Goal: Find specific page/section: Find specific page/section

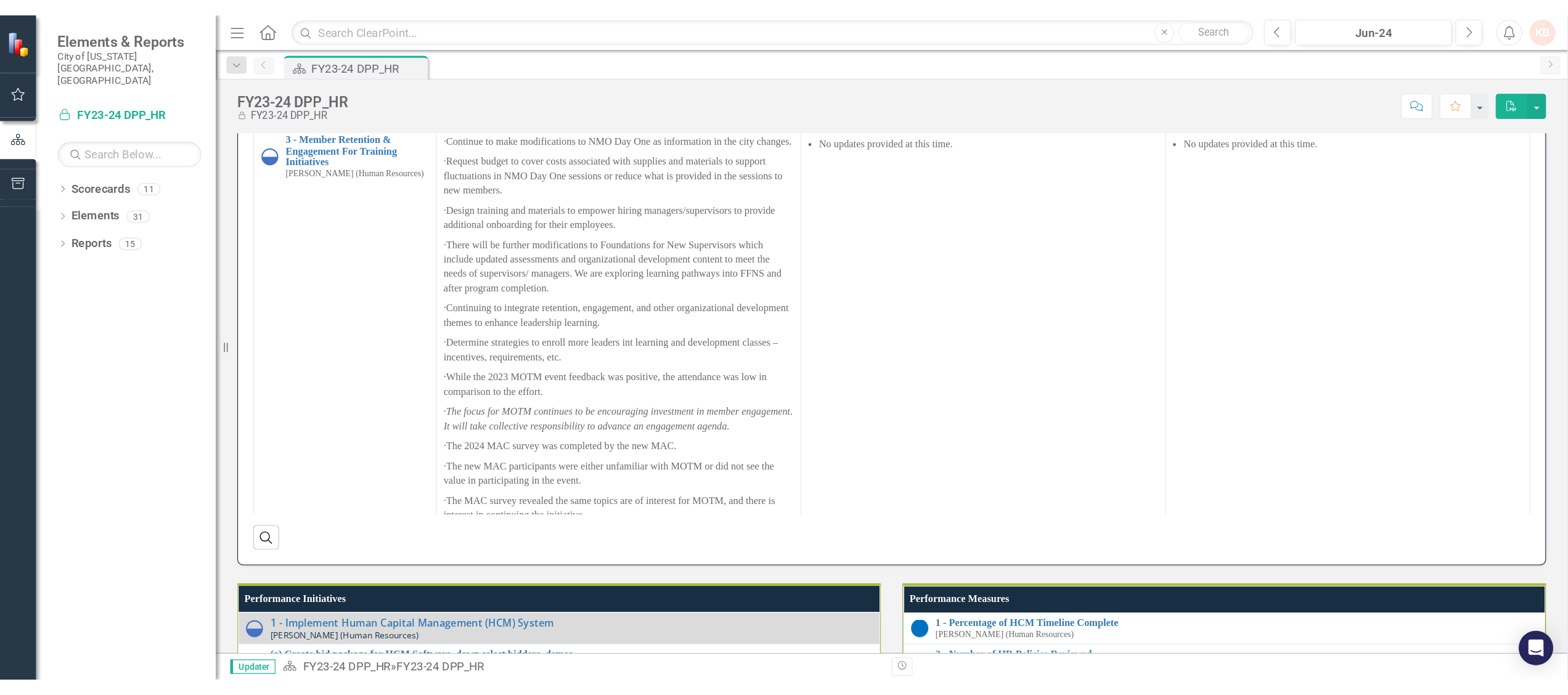
scroll to position [616, 0]
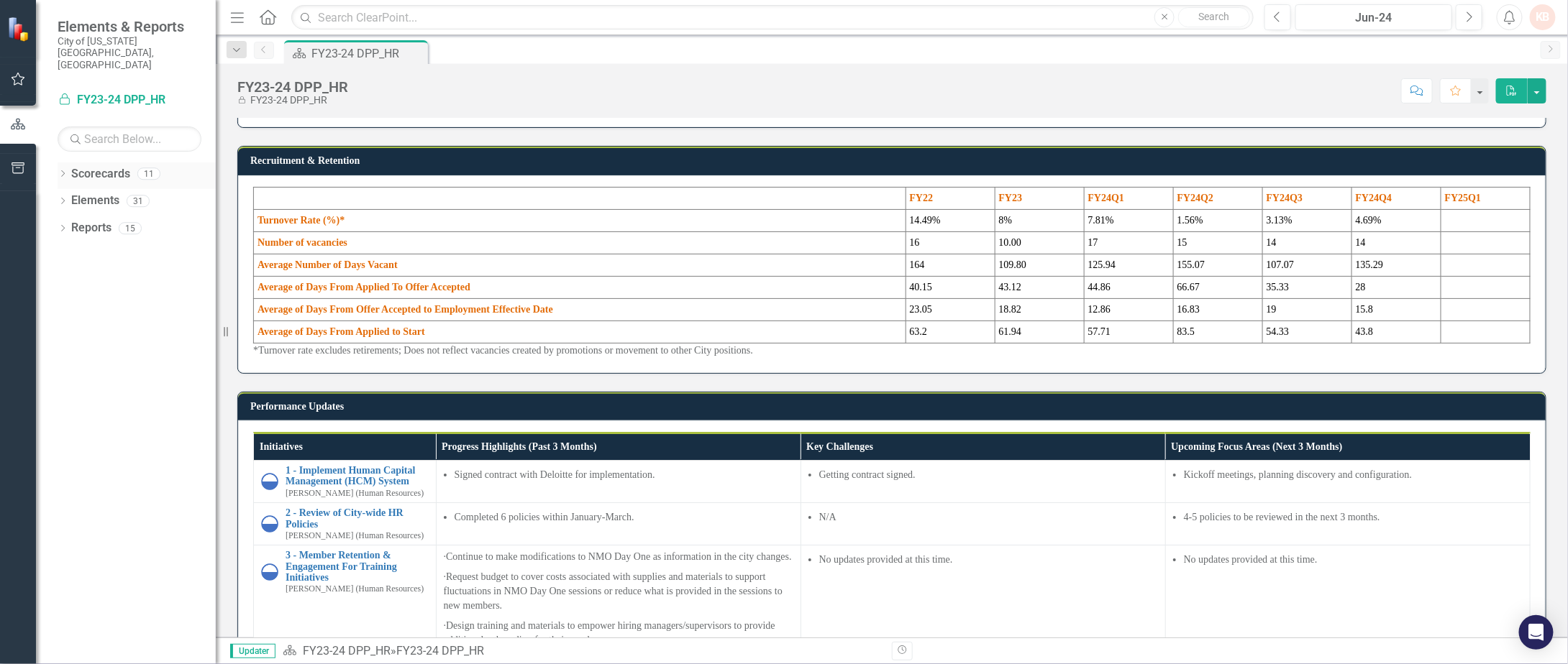
click at [64, 170] on icon at bounding box center [63, 173] width 3 height 7
click at [117, 92] on link "Locked FY23-24 DPP_HR" at bounding box center [129, 100] width 144 height 17
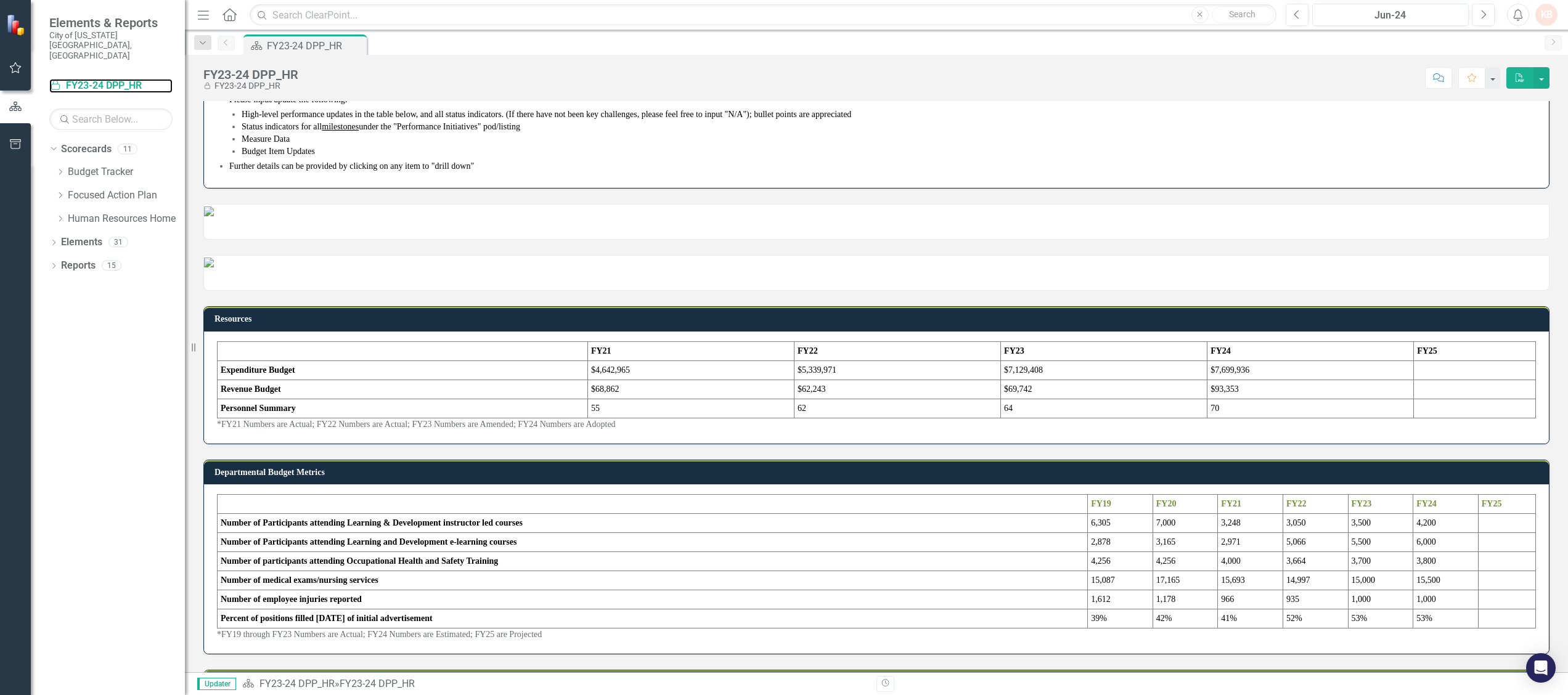
scroll to position [0, 0]
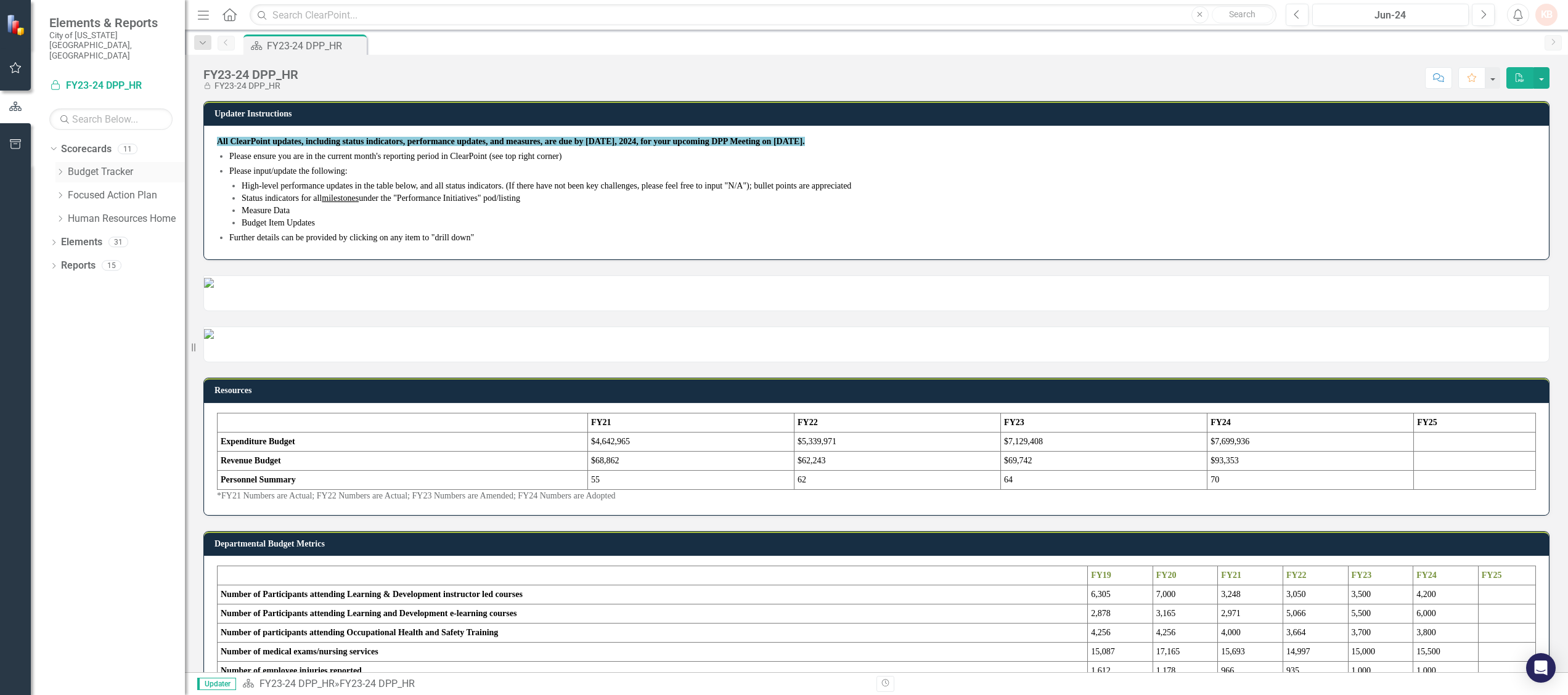
click at [67, 167] on div "Dropdown" at bounding box center [61, 172] width 12 height 11
click at [59, 284] on div "Dropdown" at bounding box center [60, 289] width 9 height 11
click at [123, 306] on link "FY25-26 DPP_HR" at bounding box center [132, 313] width 105 height 14
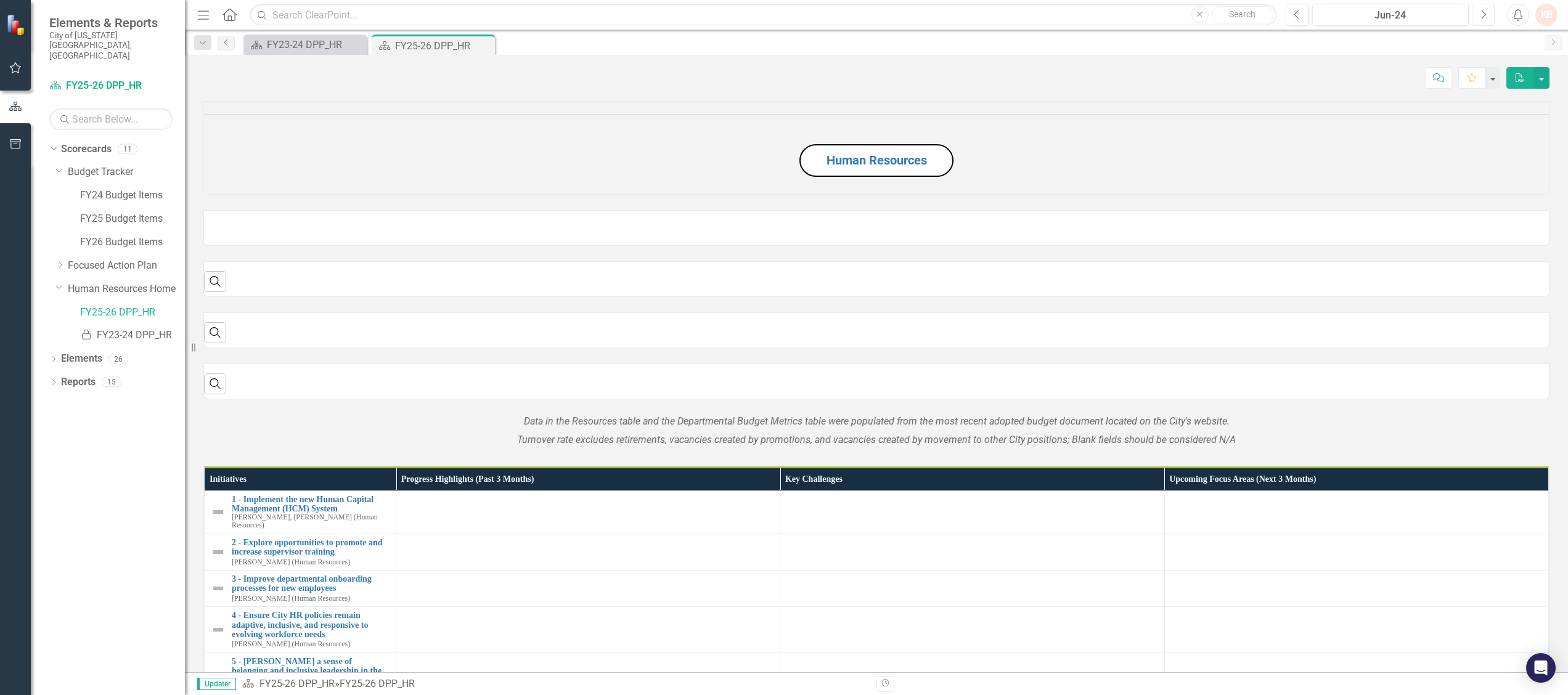
click at [1343, 22] on button "Next" at bounding box center [1483, 14] width 23 height 22
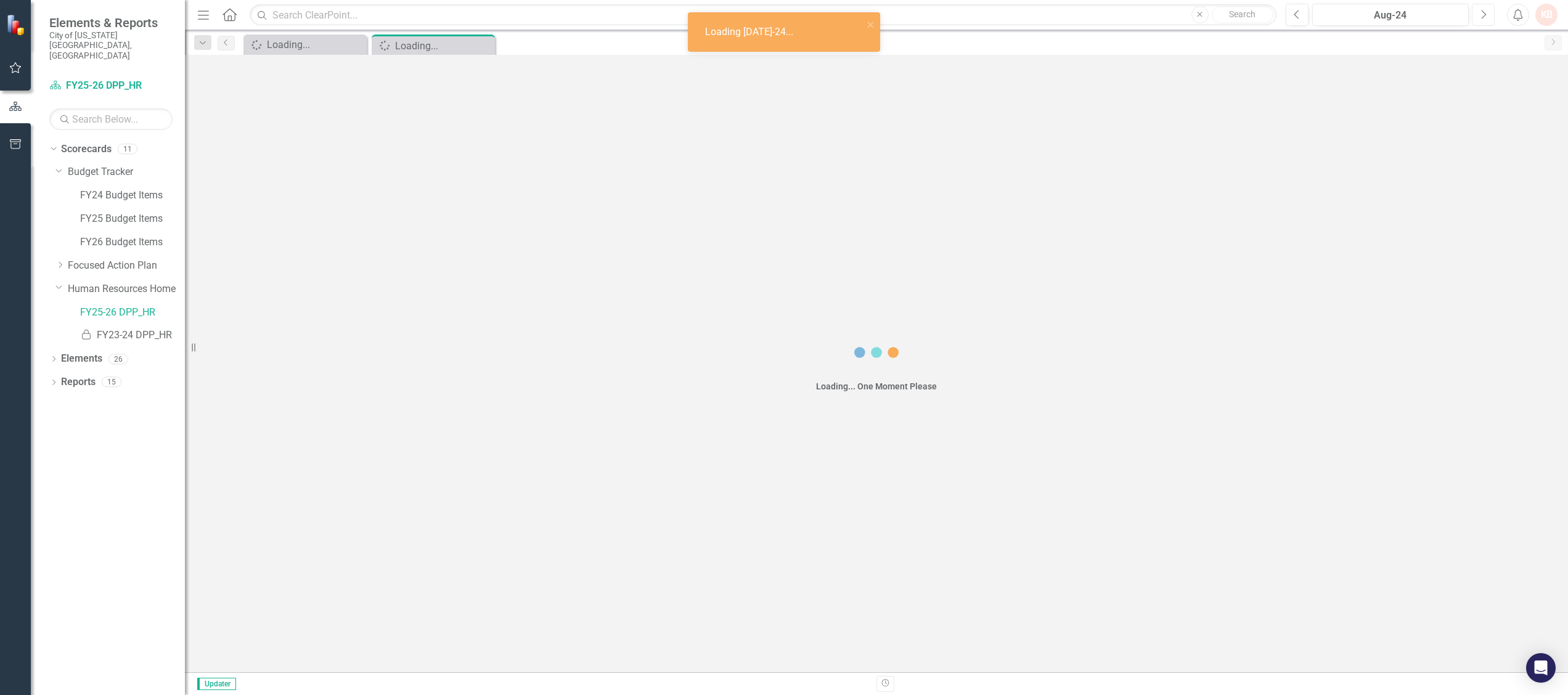
click at [1343, 22] on button "Next" at bounding box center [1483, 14] width 23 height 22
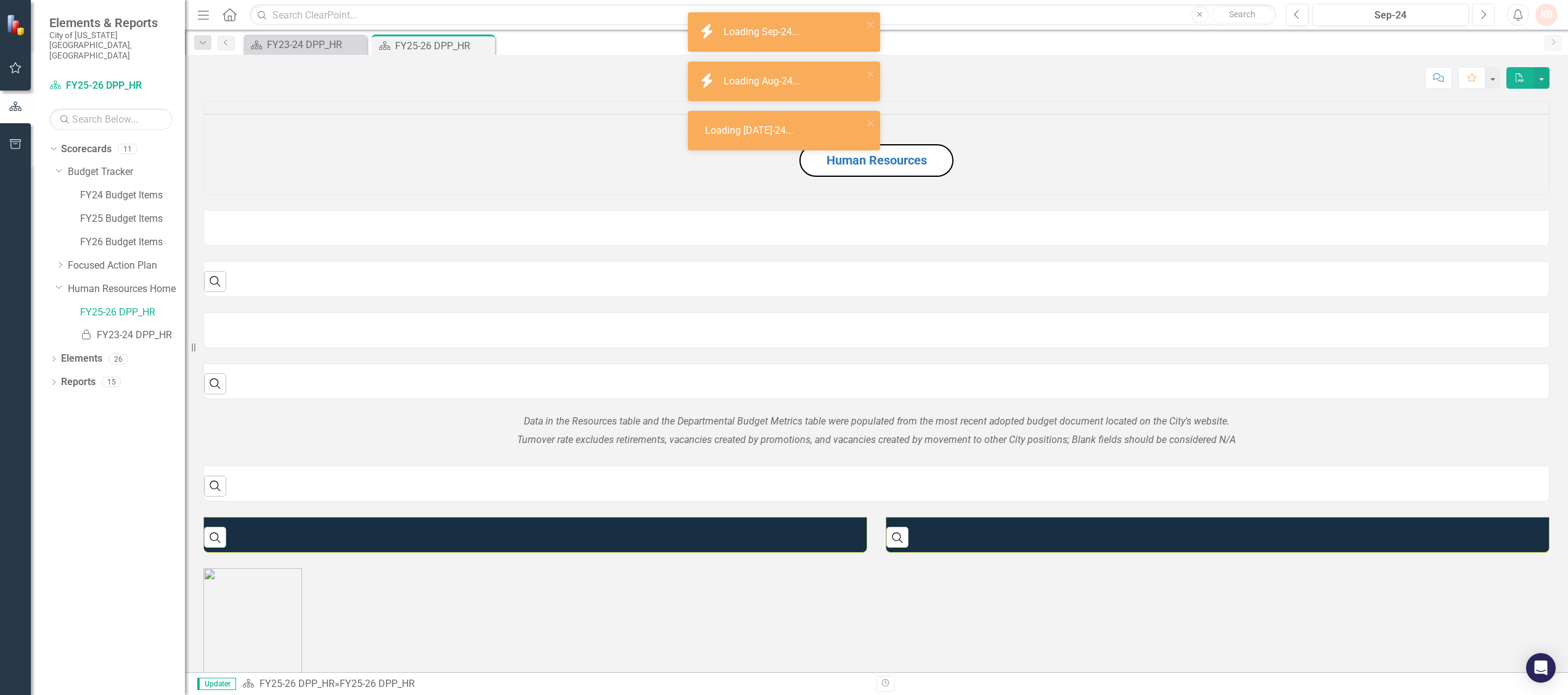
click at [1343, 16] on icon "Next" at bounding box center [1483, 15] width 7 height 11
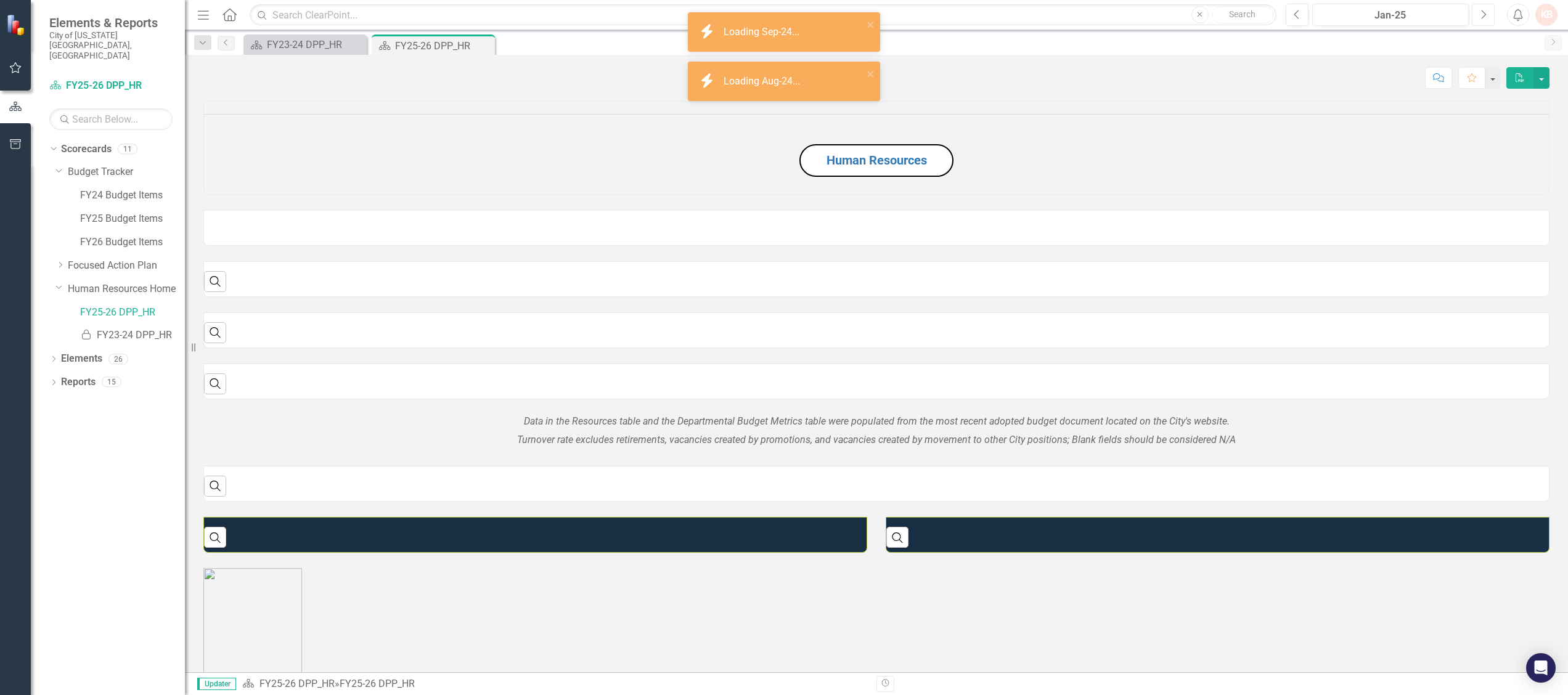
click at [1343, 16] on icon "Next" at bounding box center [1483, 15] width 7 height 11
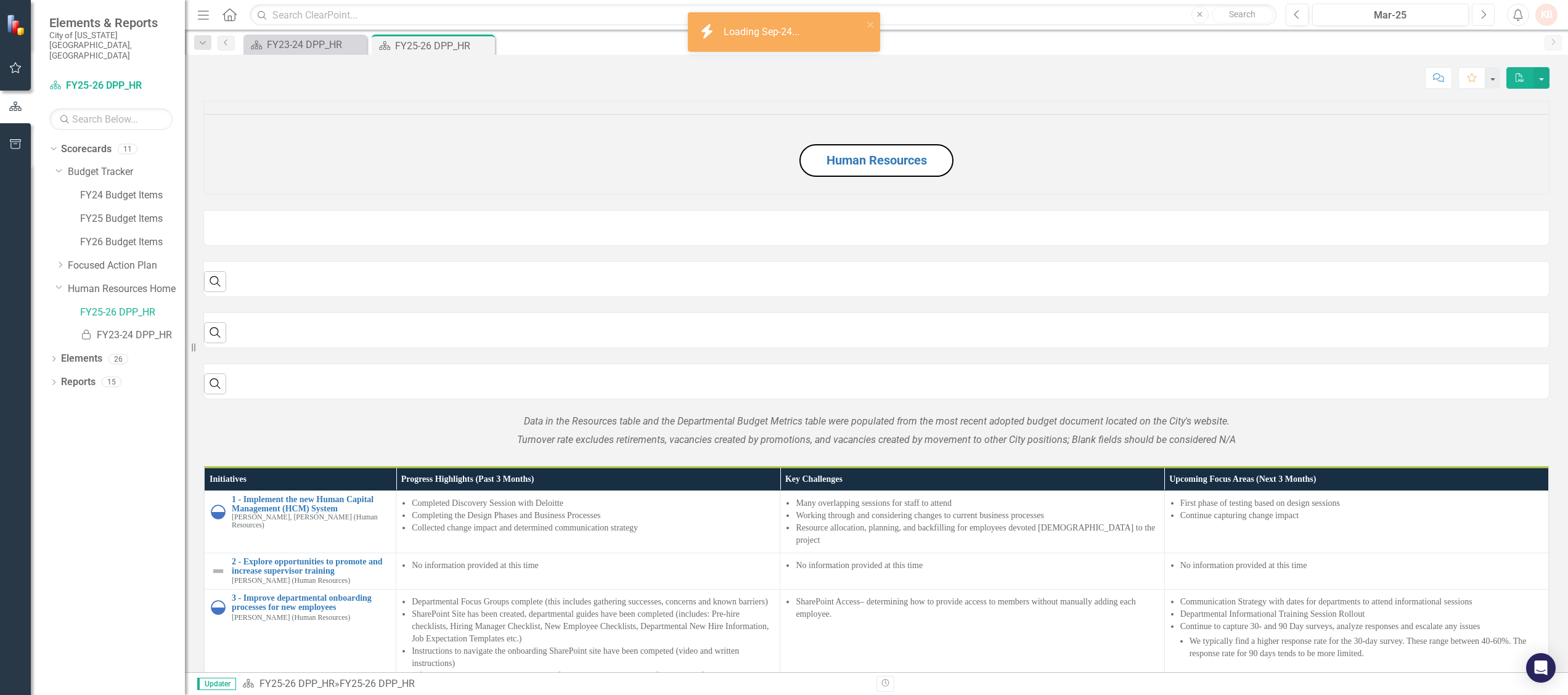
click at [1343, 16] on icon "Next" at bounding box center [1483, 15] width 7 height 11
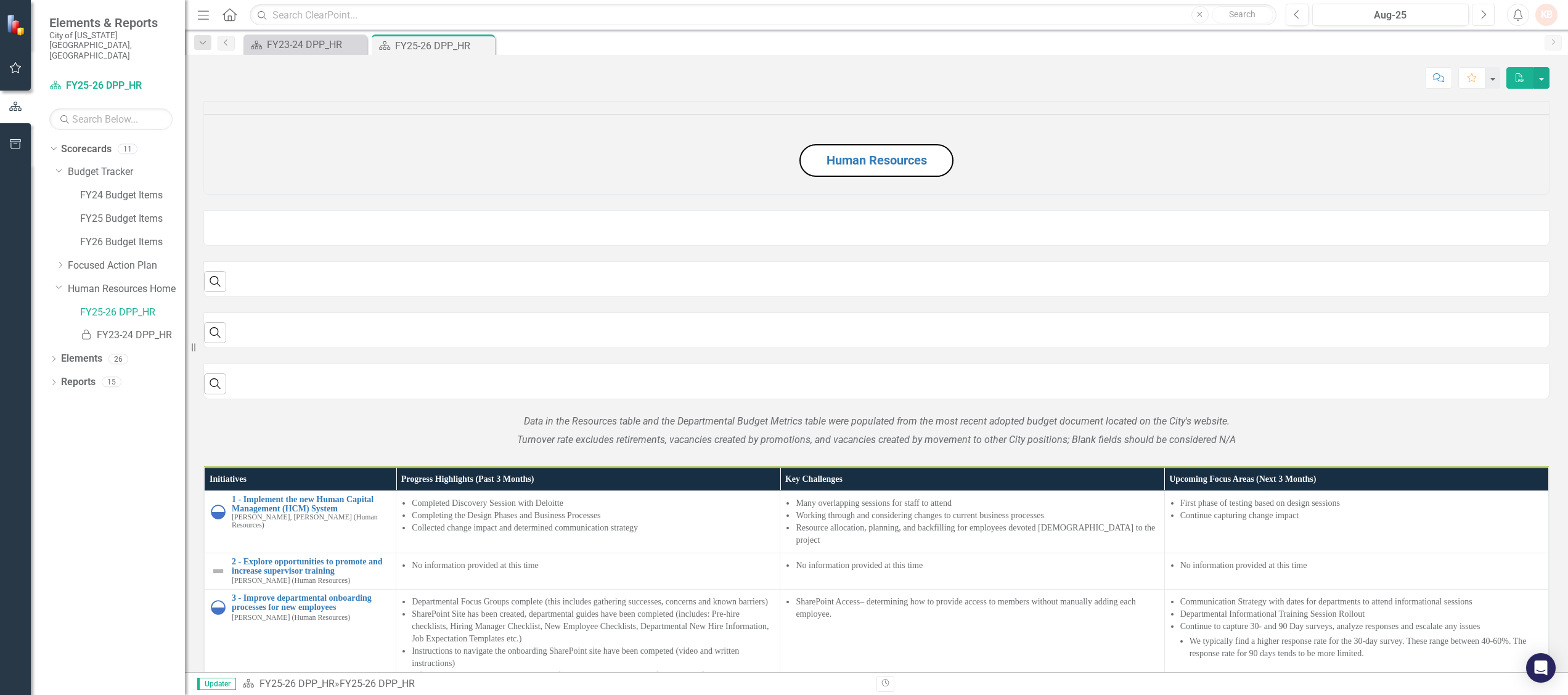
click at [1343, 16] on icon "Next" at bounding box center [1483, 15] width 7 height 11
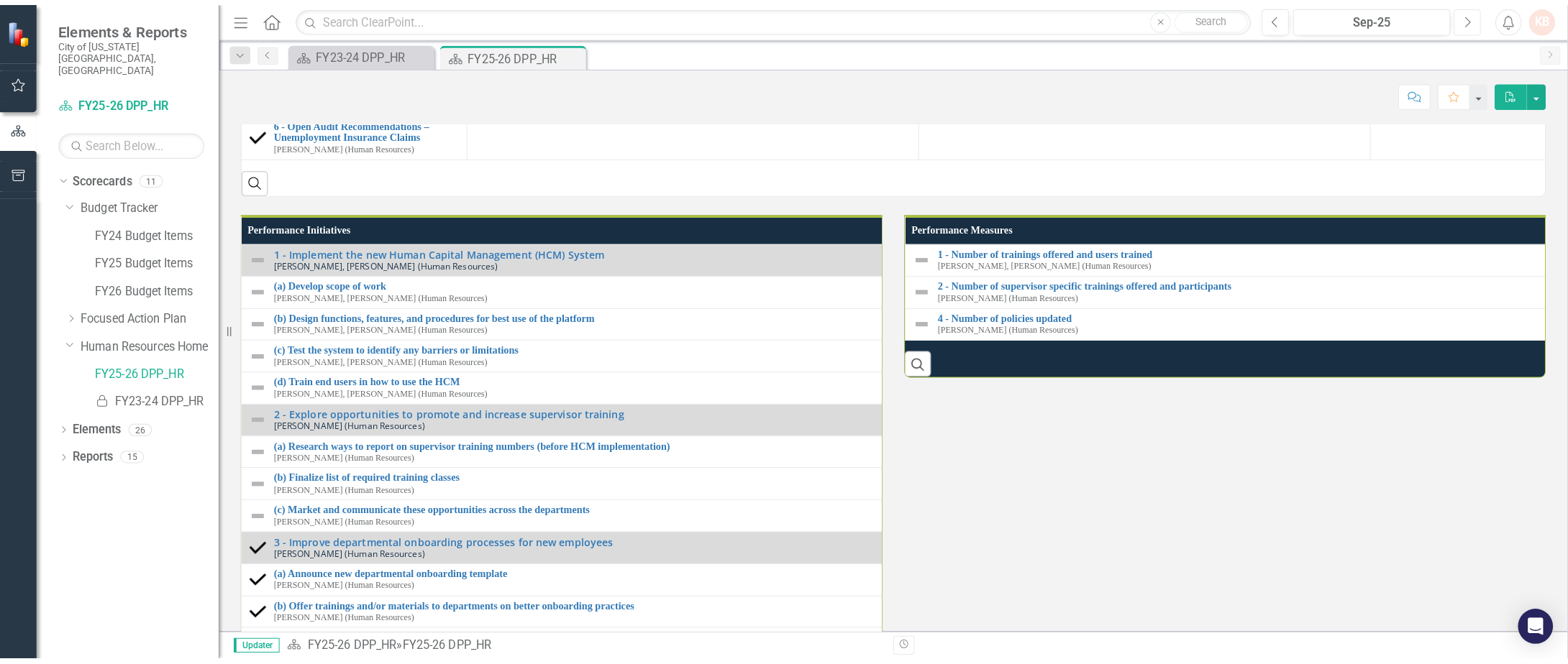
scroll to position [1280, 0]
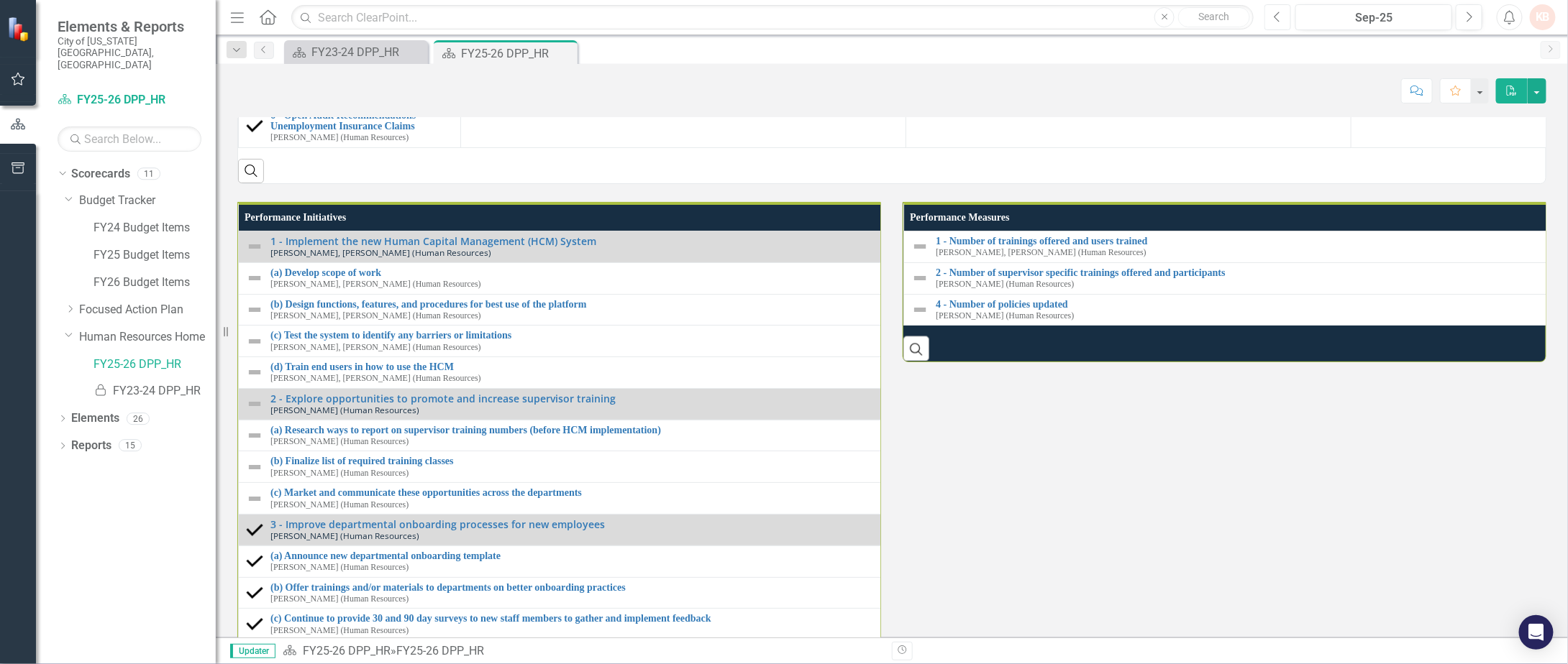
click at [1284, 18] on button "Previous" at bounding box center [1277, 17] width 27 height 26
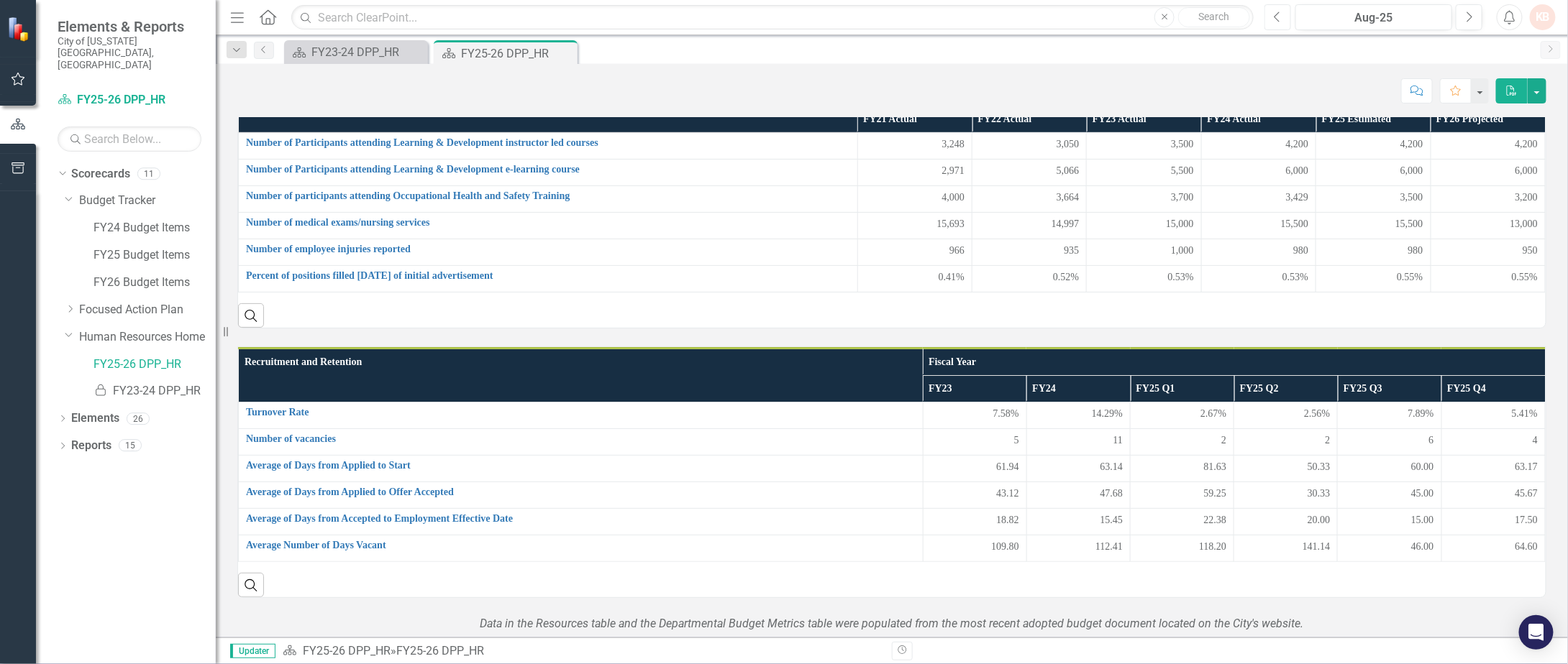
scroll to position [288, 0]
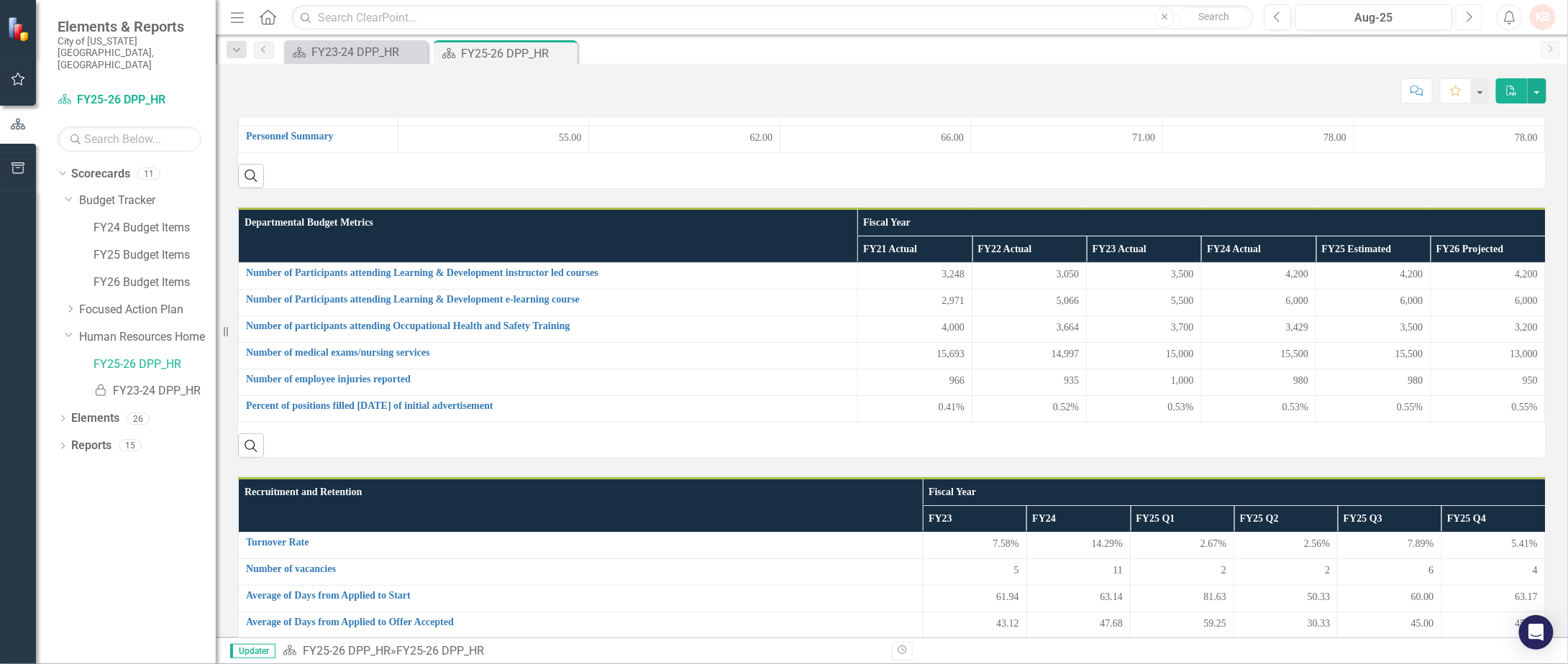
click at [1465, 18] on icon "Next" at bounding box center [1469, 17] width 8 height 13
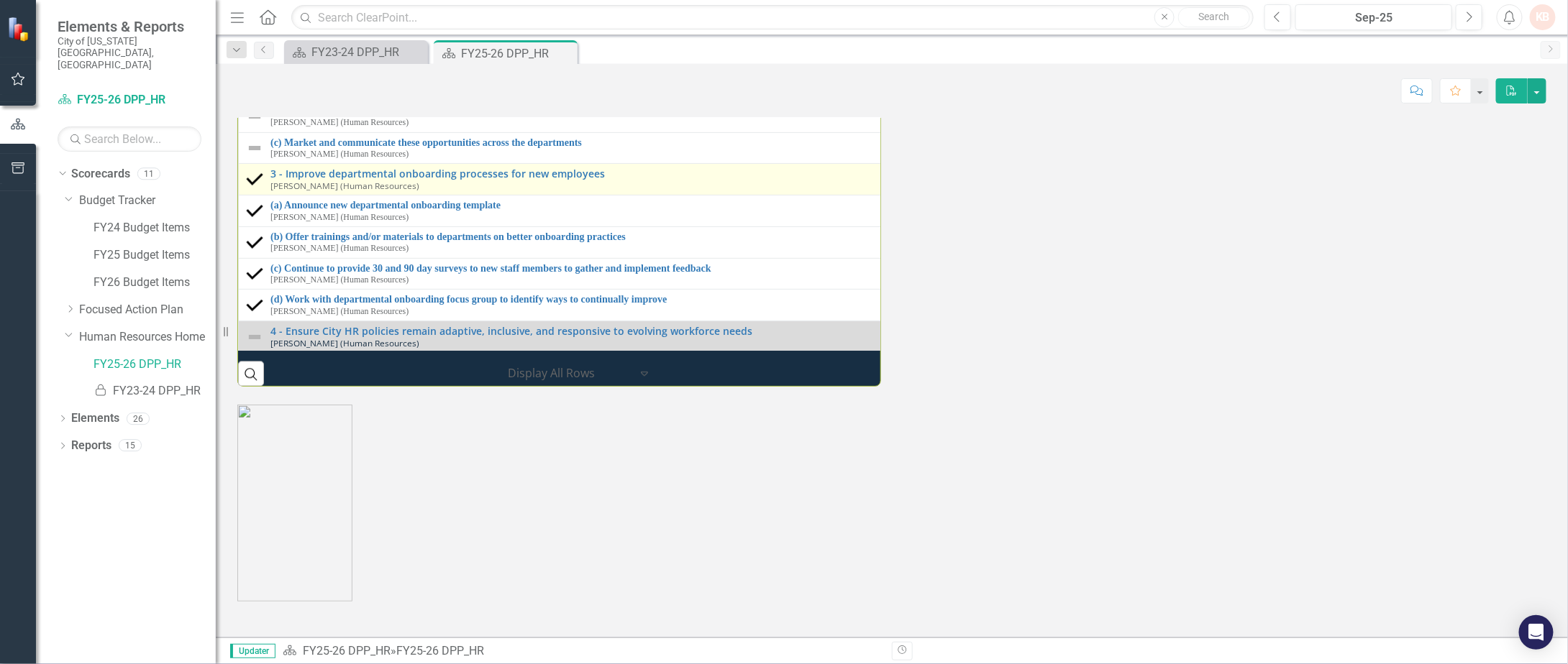
scroll to position [203, 0]
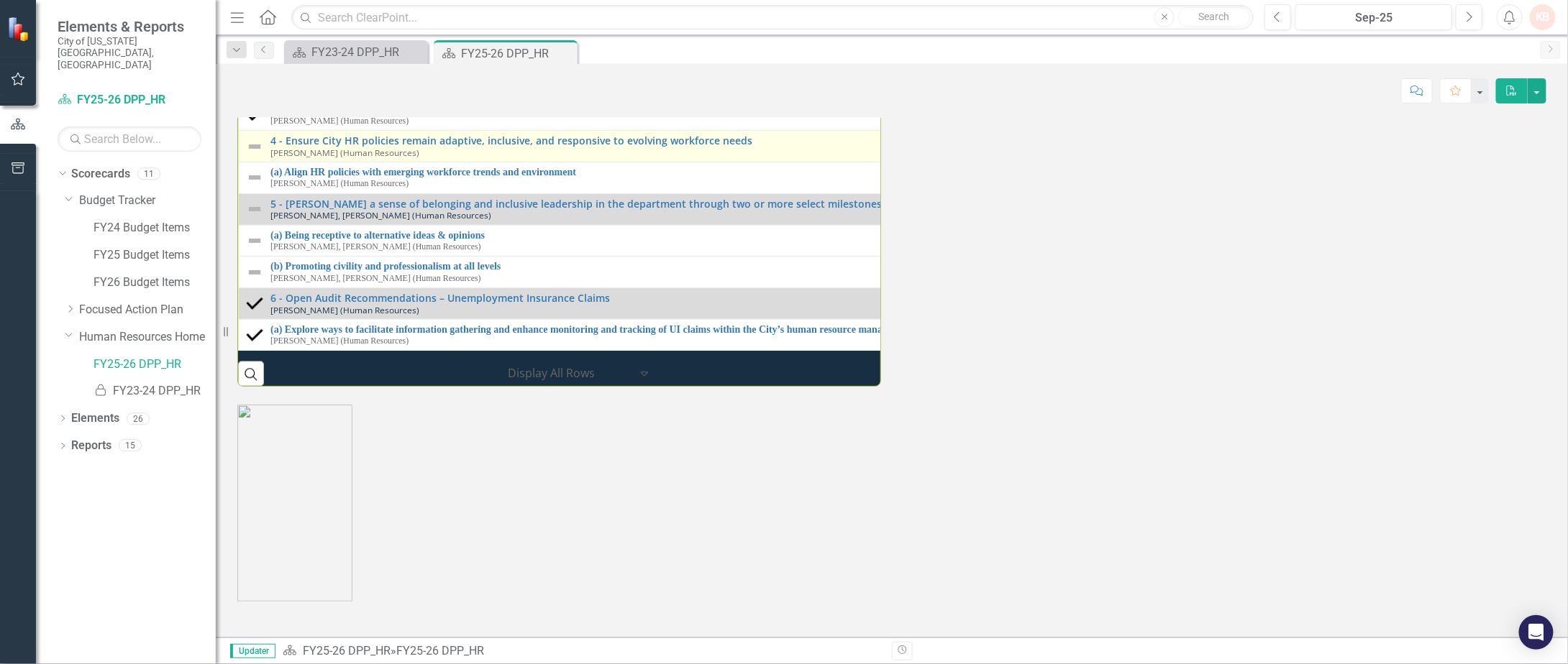
click at [429, 157] on div "4 - Ensure City HR policies remain adaptive, inclusive, and responsive to evolv…" at bounding box center [896, 145] width 1252 height 22
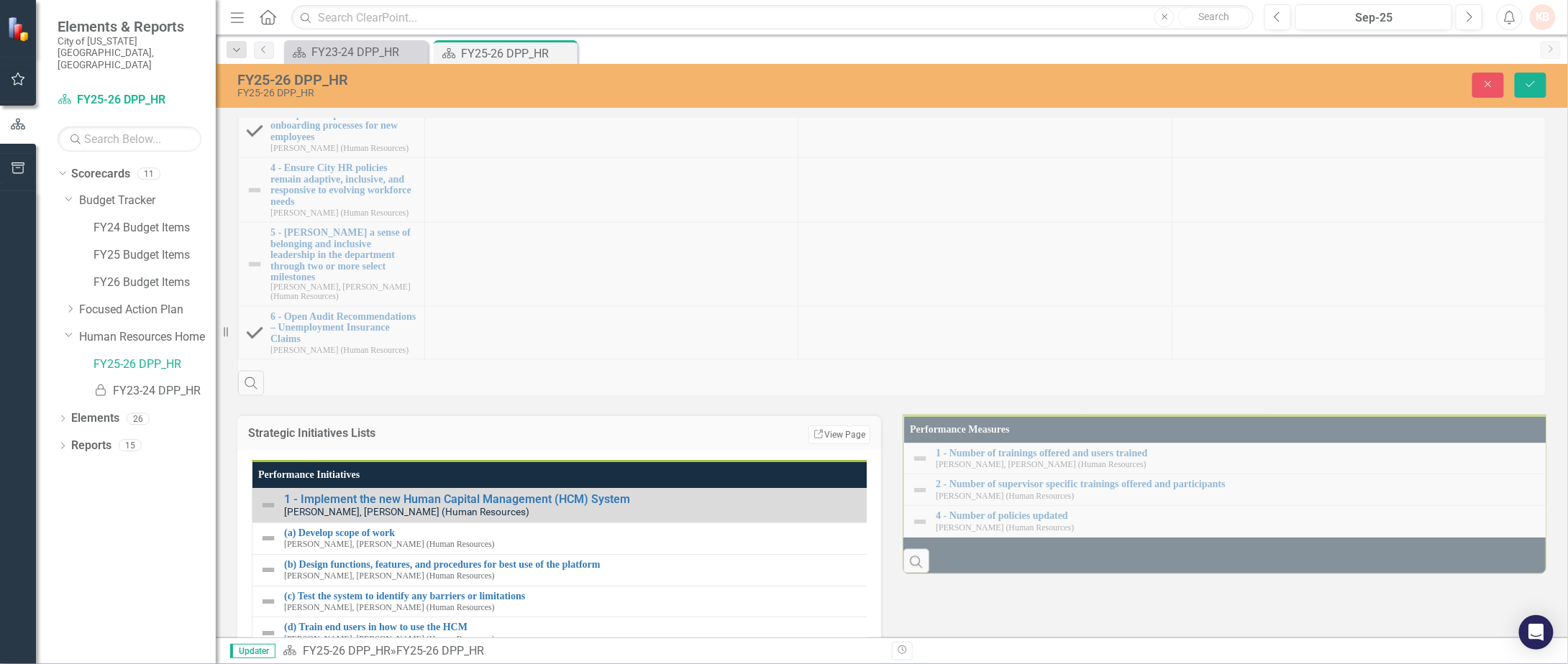
scroll to position [1228, 0]
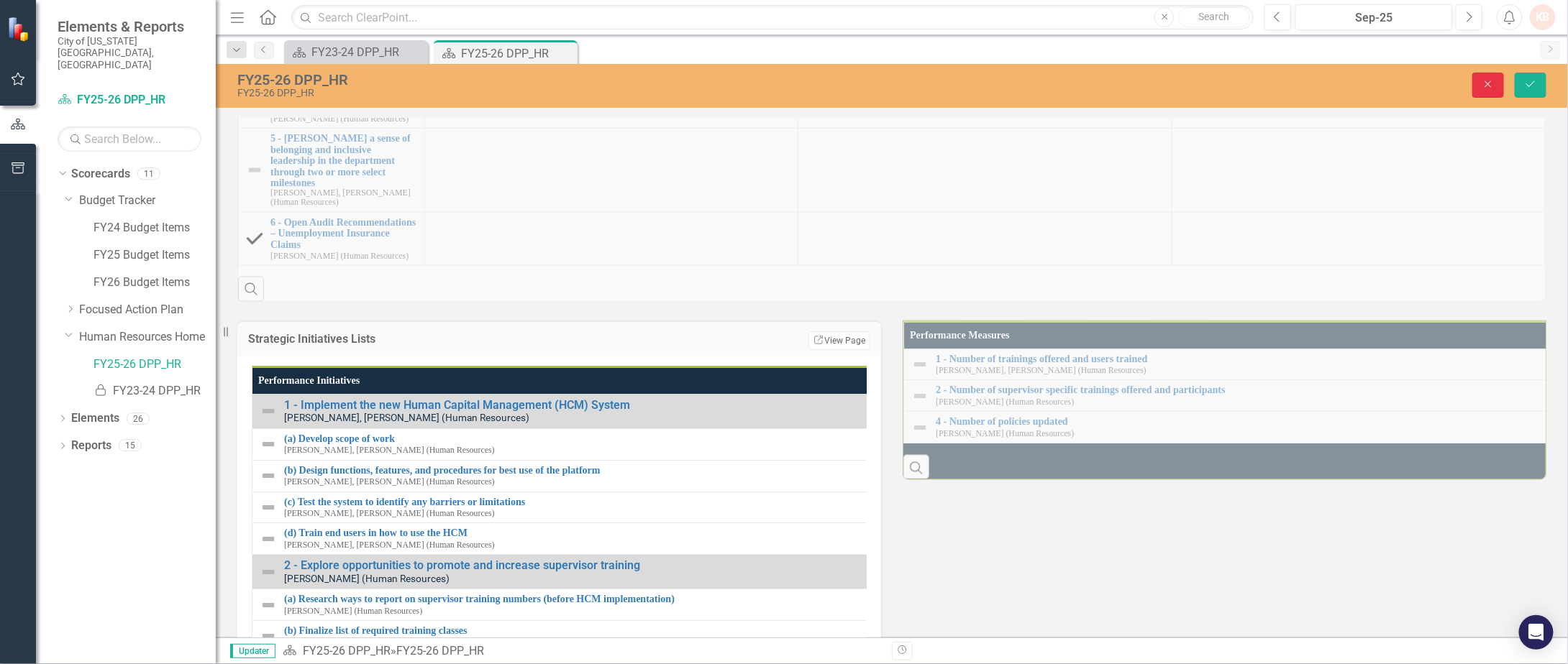
click at [1497, 83] on button "Close" at bounding box center [1487, 85] width 32 height 25
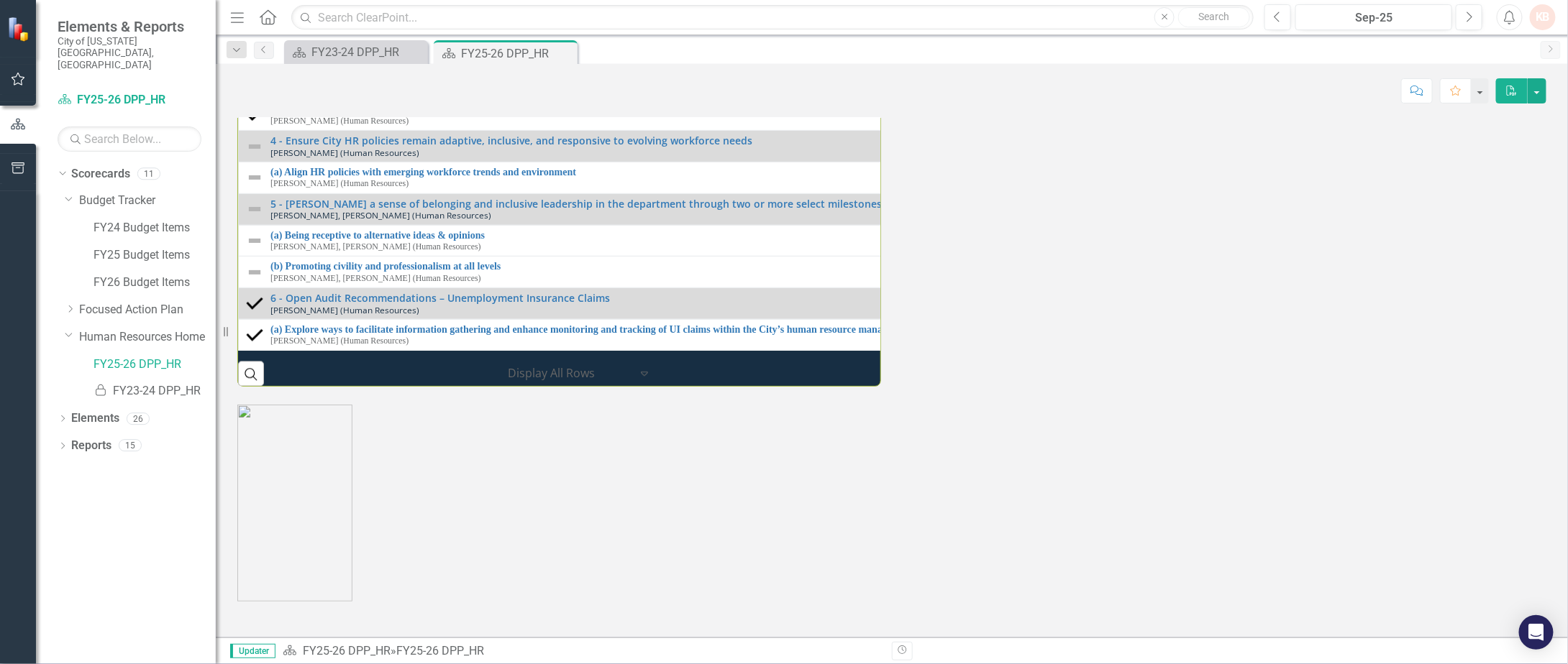
scroll to position [1948, 0]
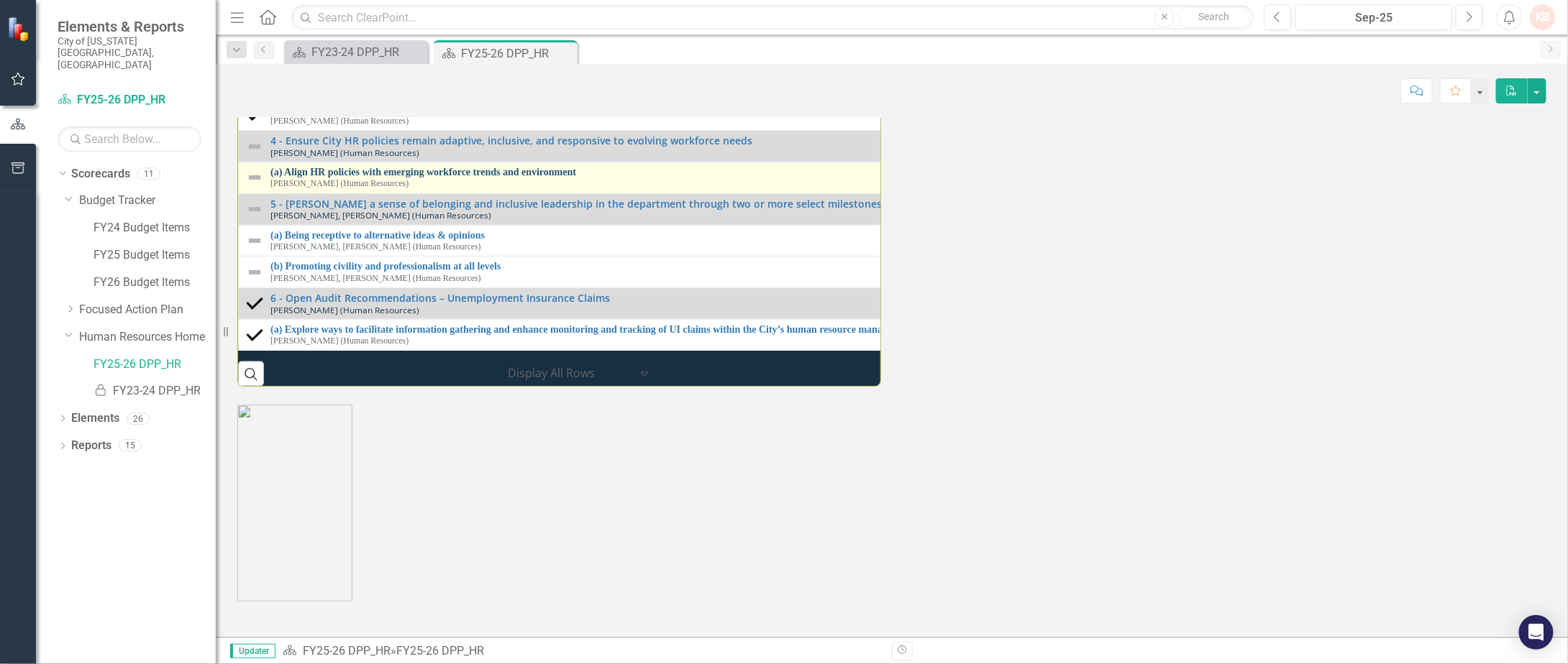
click at [451, 177] on link "(a) Align HR policies with emerging workforce trends and environment" at bounding box center [899, 171] width 1257 height 11
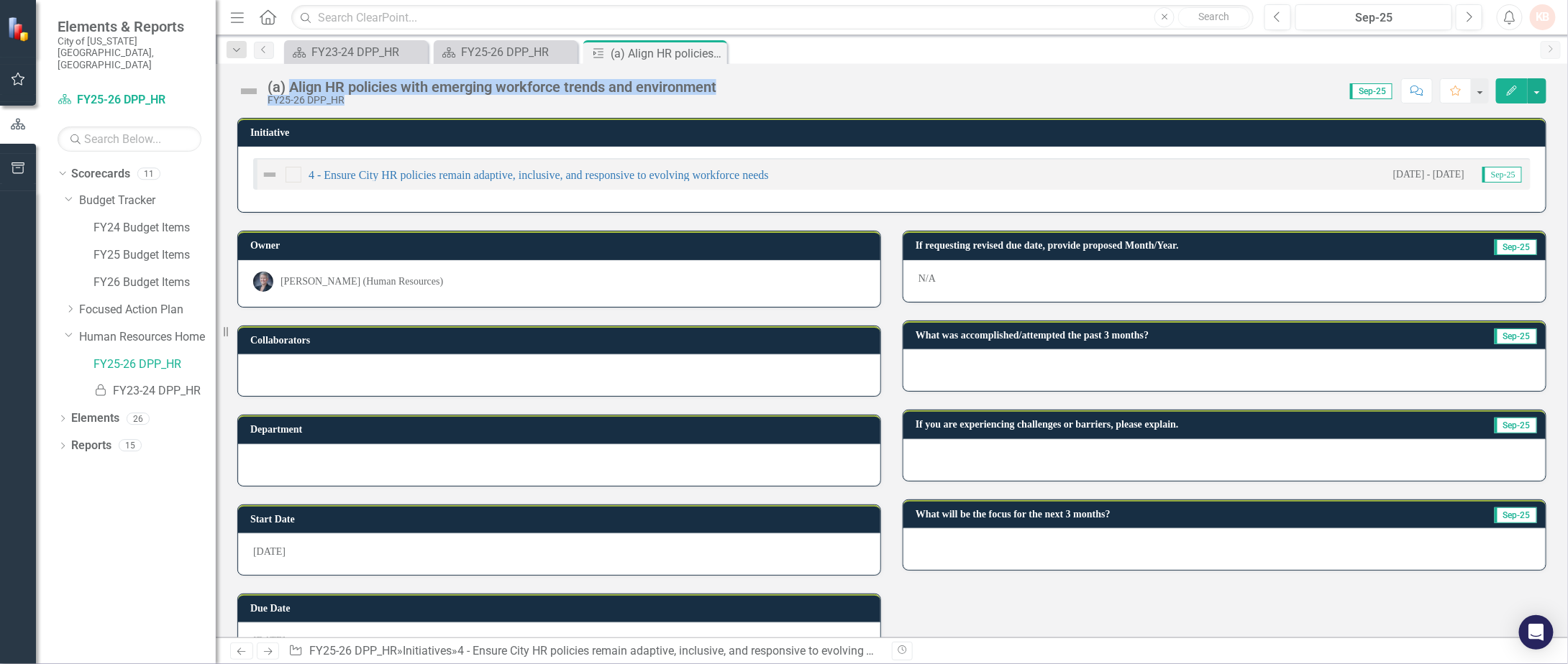
drag, startPoint x: 729, startPoint y: 86, endPoint x: 291, endPoint y: 87, distance: 438.0
click at [291, 87] on div "(a) Align HR policies with emerging workforce trends and environment FY25-26 DP…" at bounding box center [891, 85] width 1352 height 43
copy div "Align HR policies with emerging workforce trends and environment FY25-26 DPP_HR…"
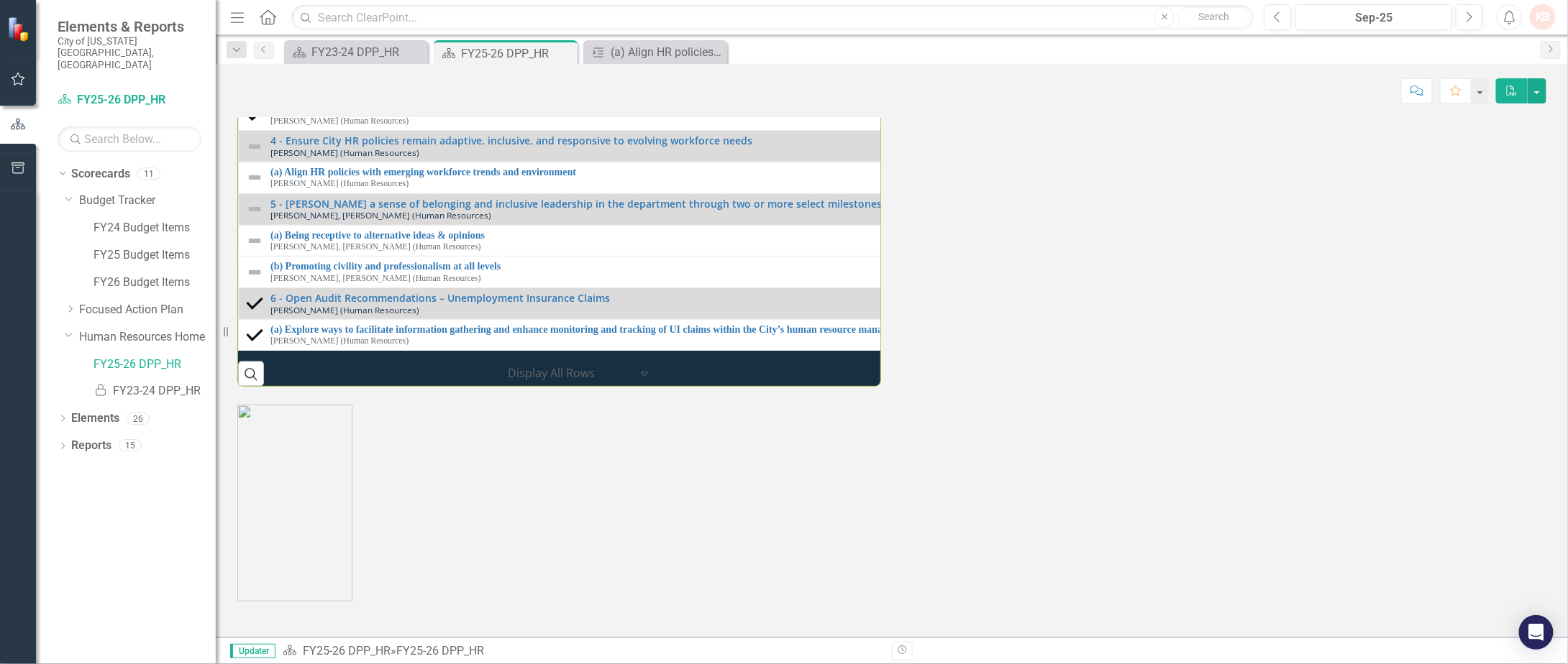
scroll to position [2014, 0]
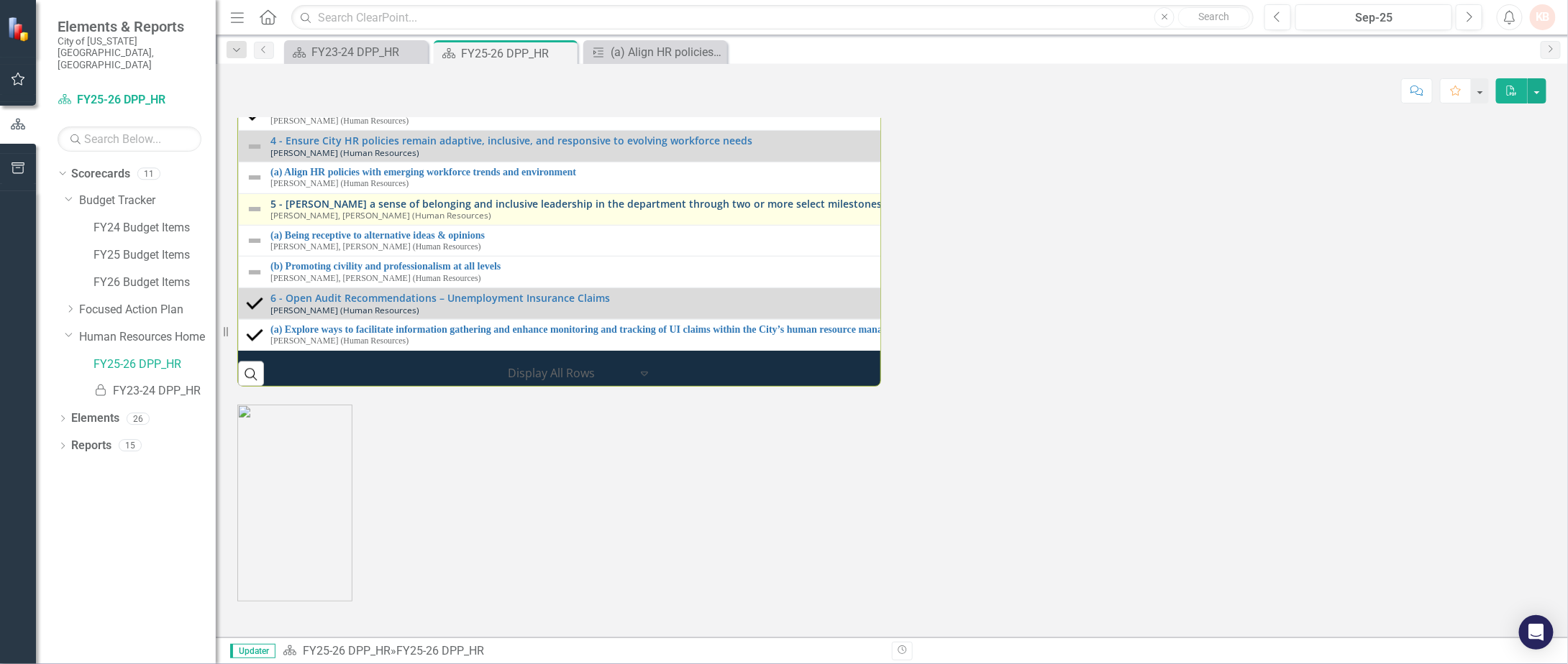
click at [420, 208] on link "5 - [PERSON_NAME] a sense of belonging and inclusive leadership in the departme…" at bounding box center [896, 203] width 1252 height 11
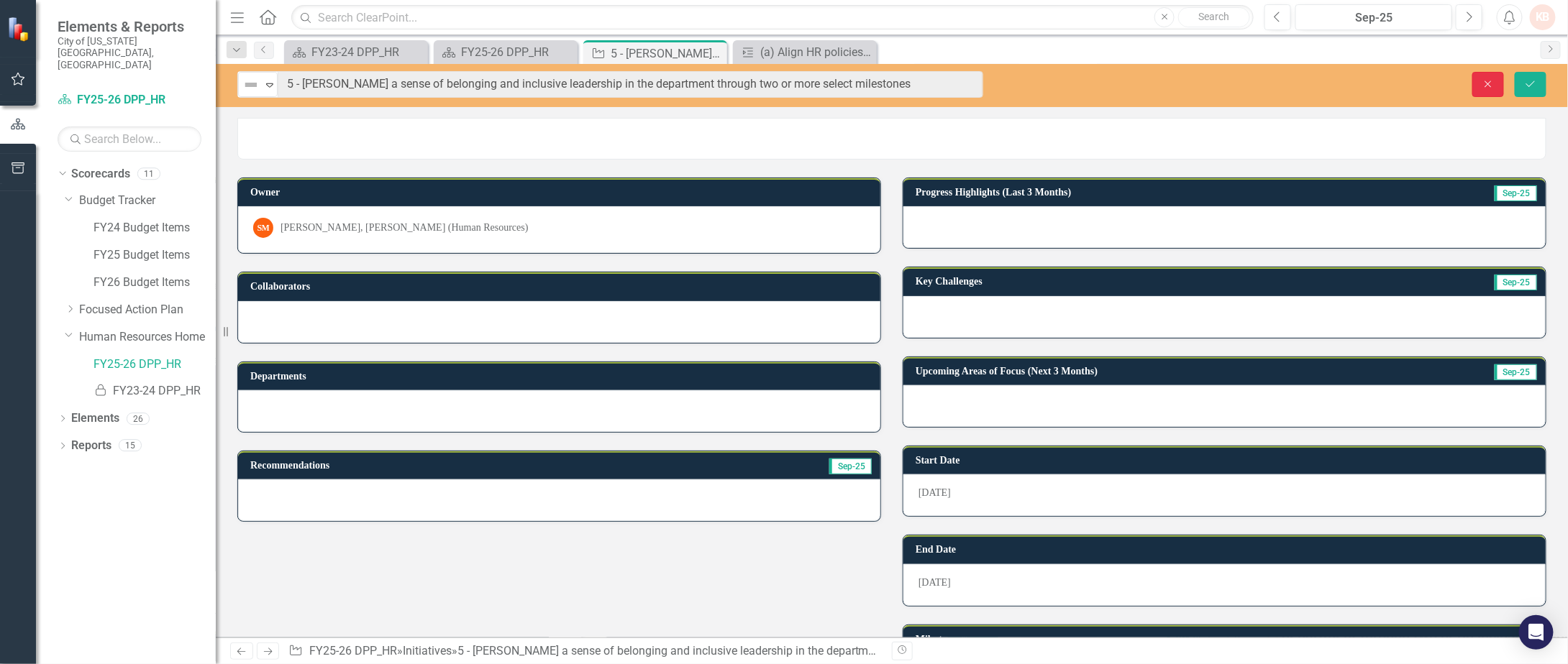
click at [1485, 83] on icon "Close" at bounding box center [1488, 84] width 13 height 10
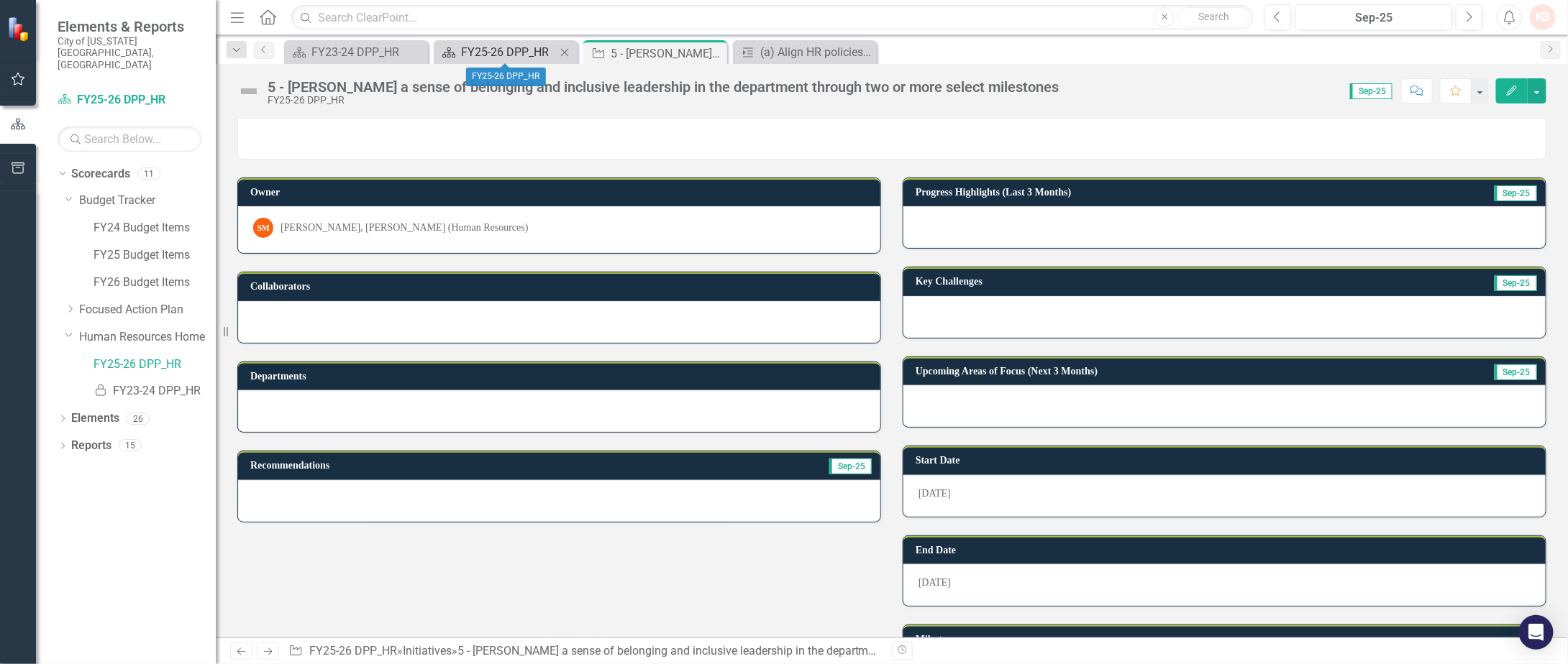
click at [507, 53] on div "FY25-26 DPP_HR" at bounding box center [508, 52] width 95 height 18
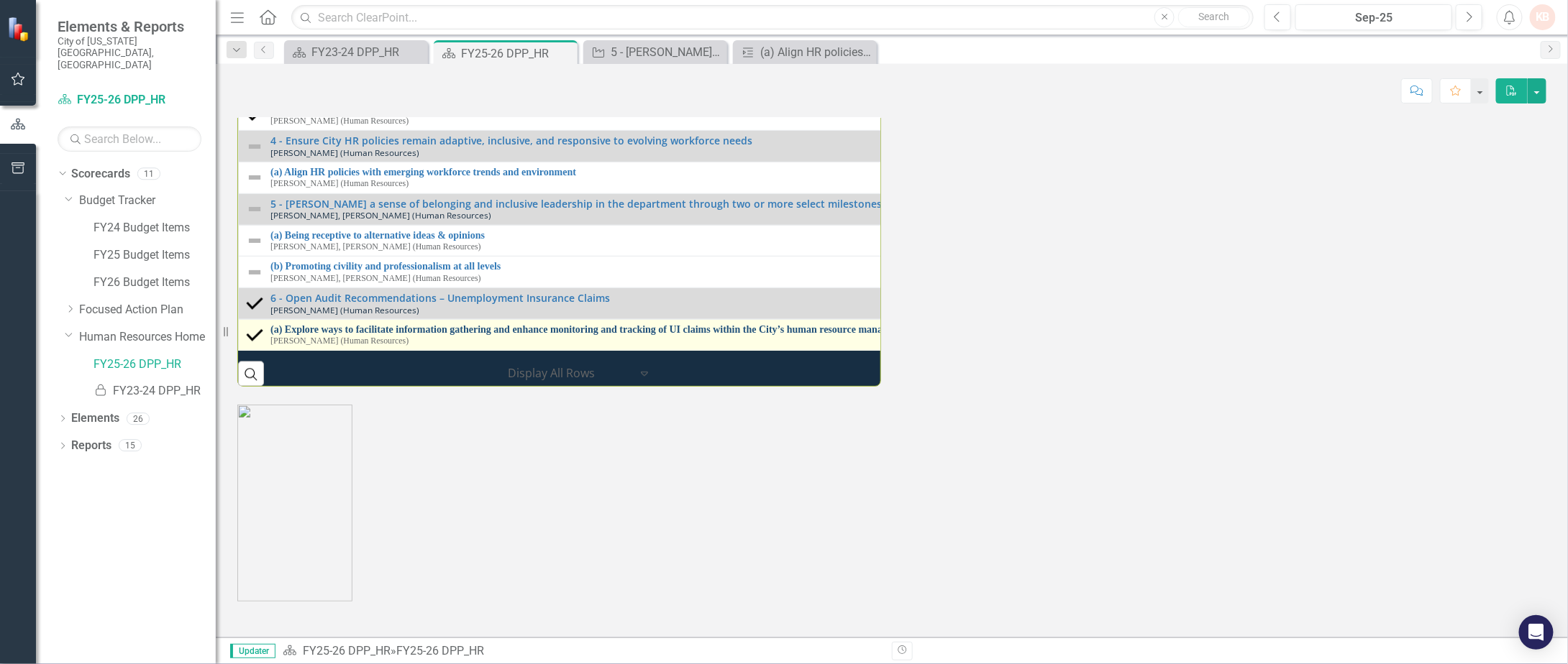
scroll to position [1869, 0]
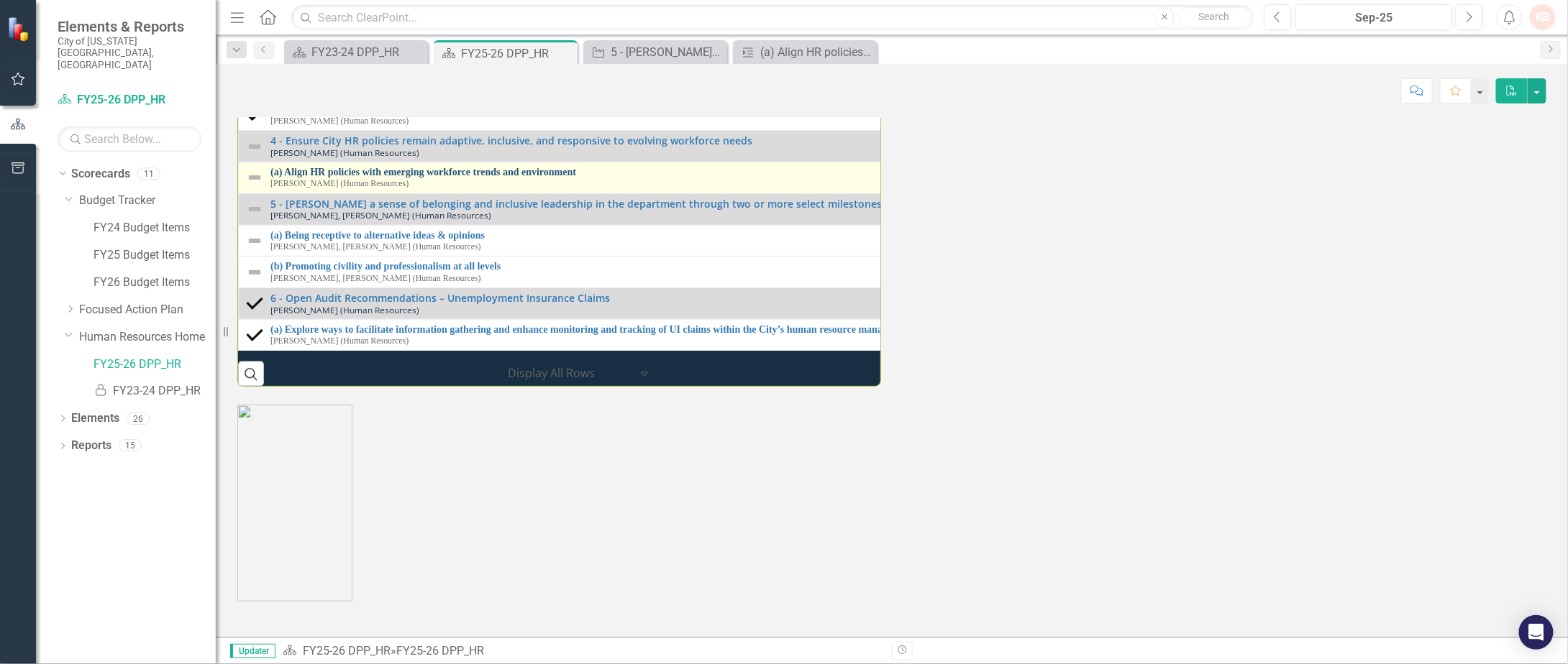
click at [383, 177] on link "(a) Align HR policies with emerging workforce trends and environment" at bounding box center [896, 171] width 1253 height 11
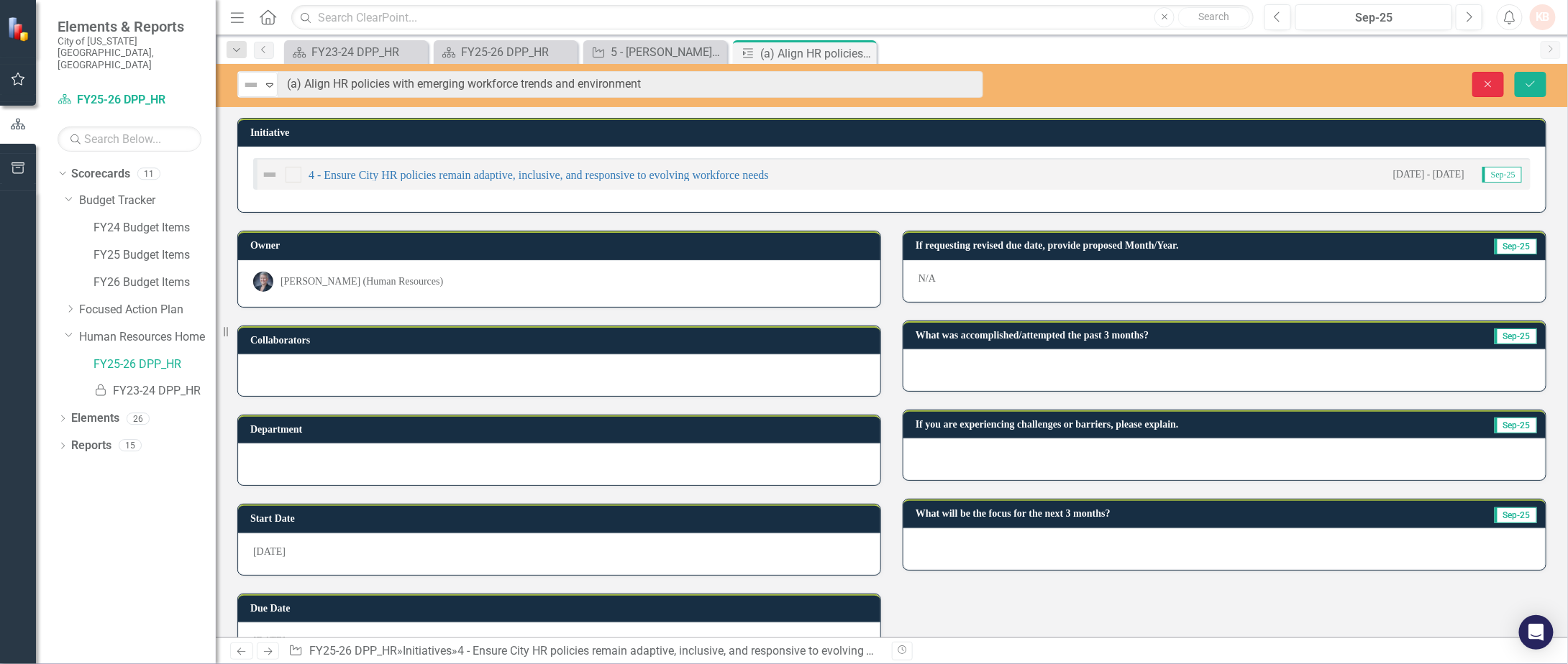
click at [1488, 82] on icon "Close" at bounding box center [1488, 84] width 13 height 10
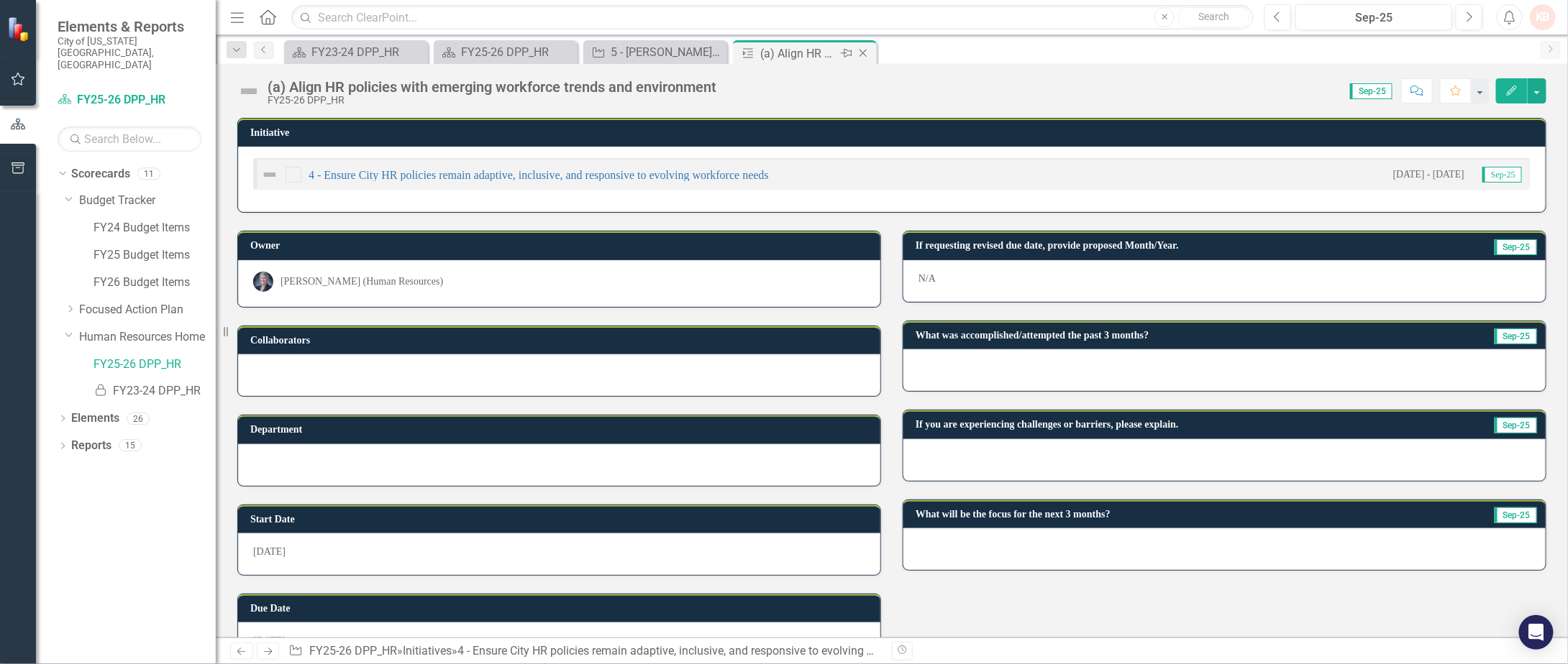
click at [867, 50] on icon "Close" at bounding box center [862, 53] width 14 height 12
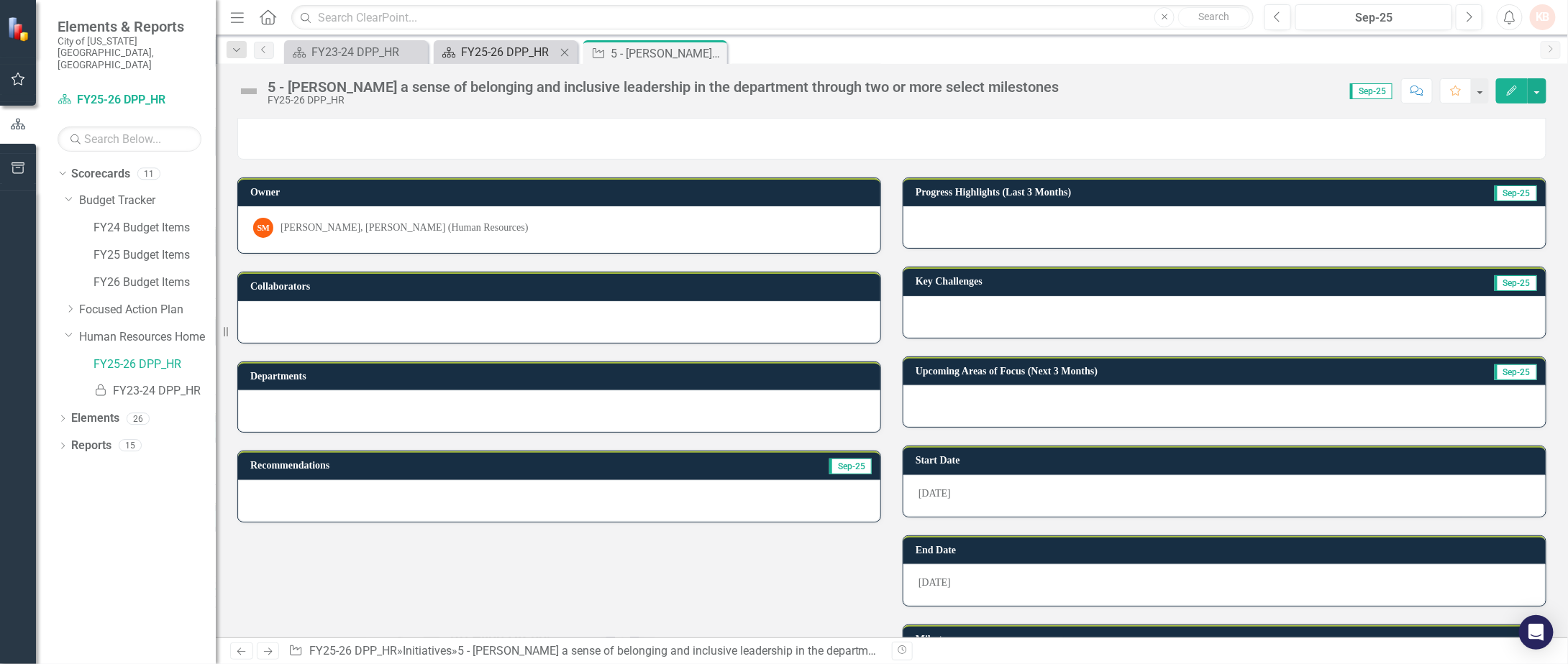
click at [497, 51] on div "FY25-26 DPP_HR" at bounding box center [508, 52] width 95 height 18
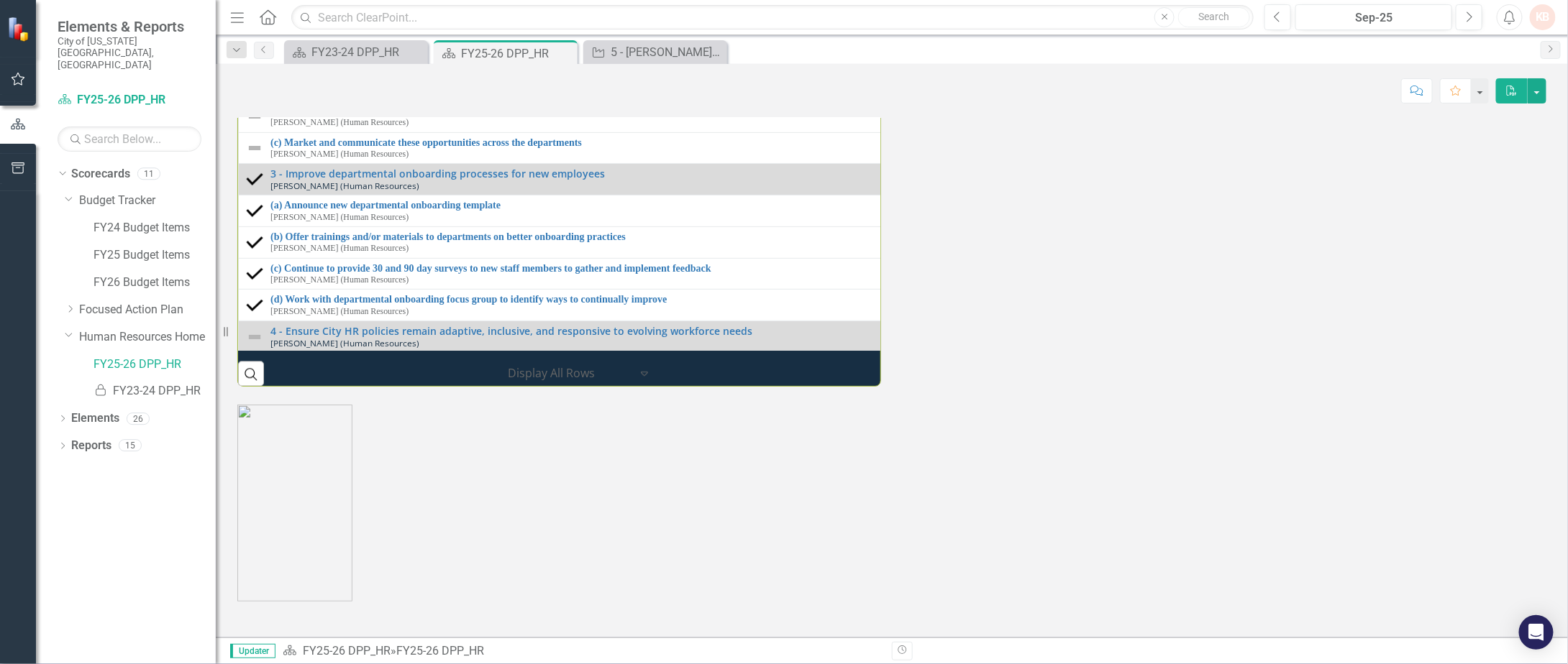
scroll to position [1600, 0]
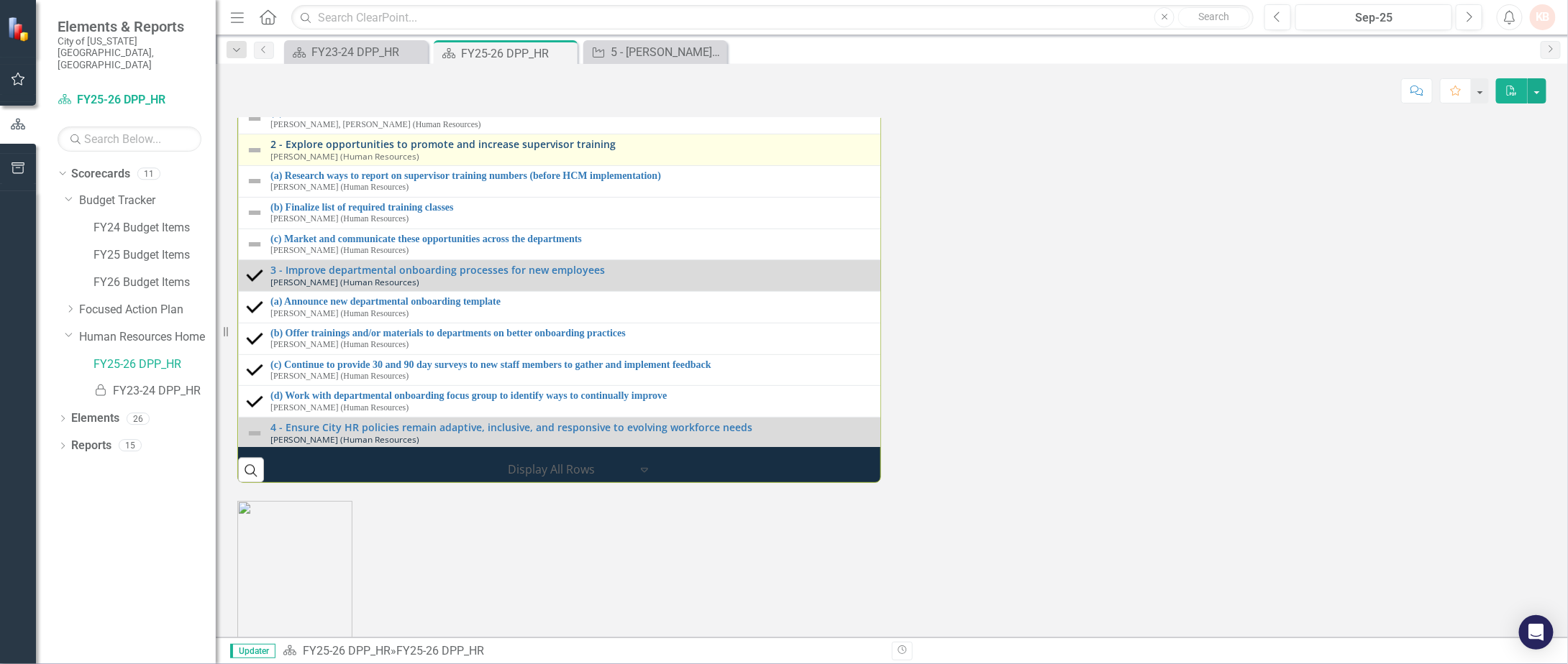
click at [407, 149] on link "2 - Explore opportunities to promote and increase supervisor training" at bounding box center [898, 144] width 1256 height 11
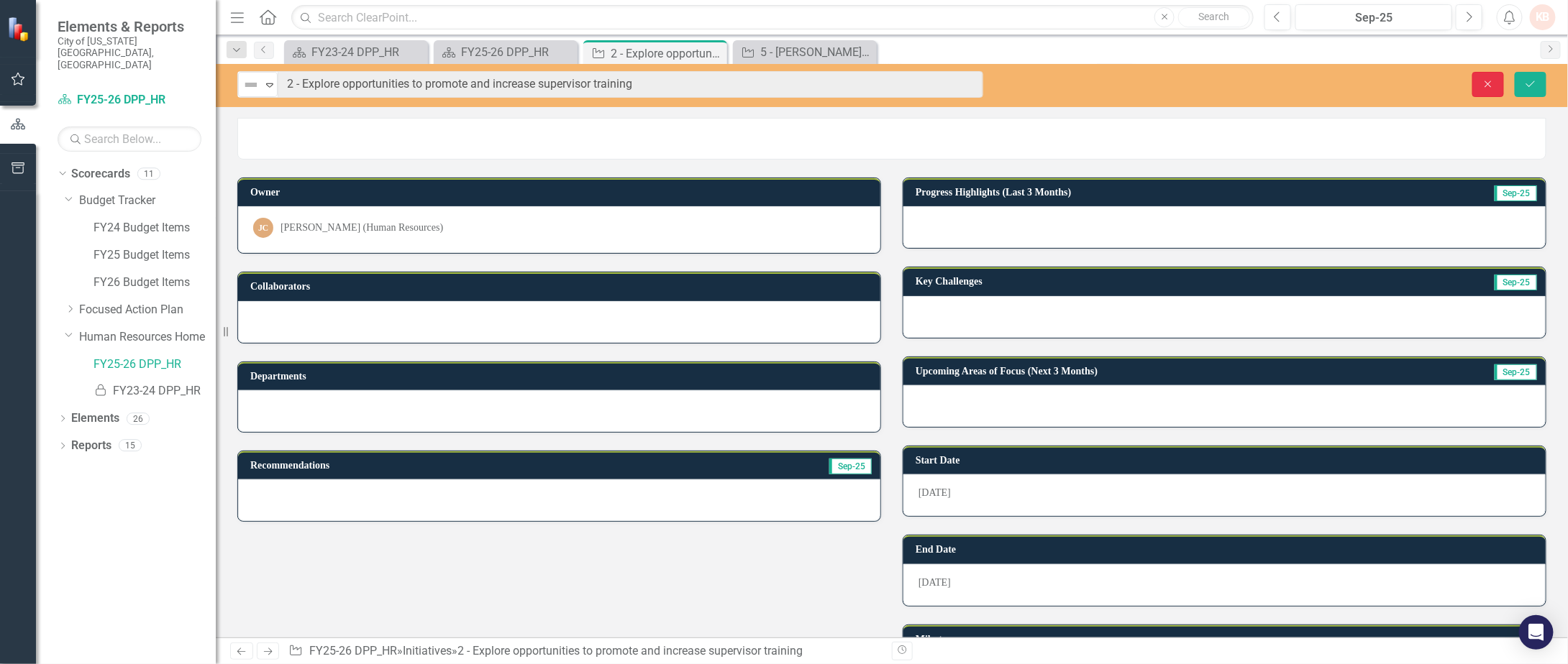
click at [1488, 83] on icon "button" at bounding box center [1488, 84] width 7 height 7
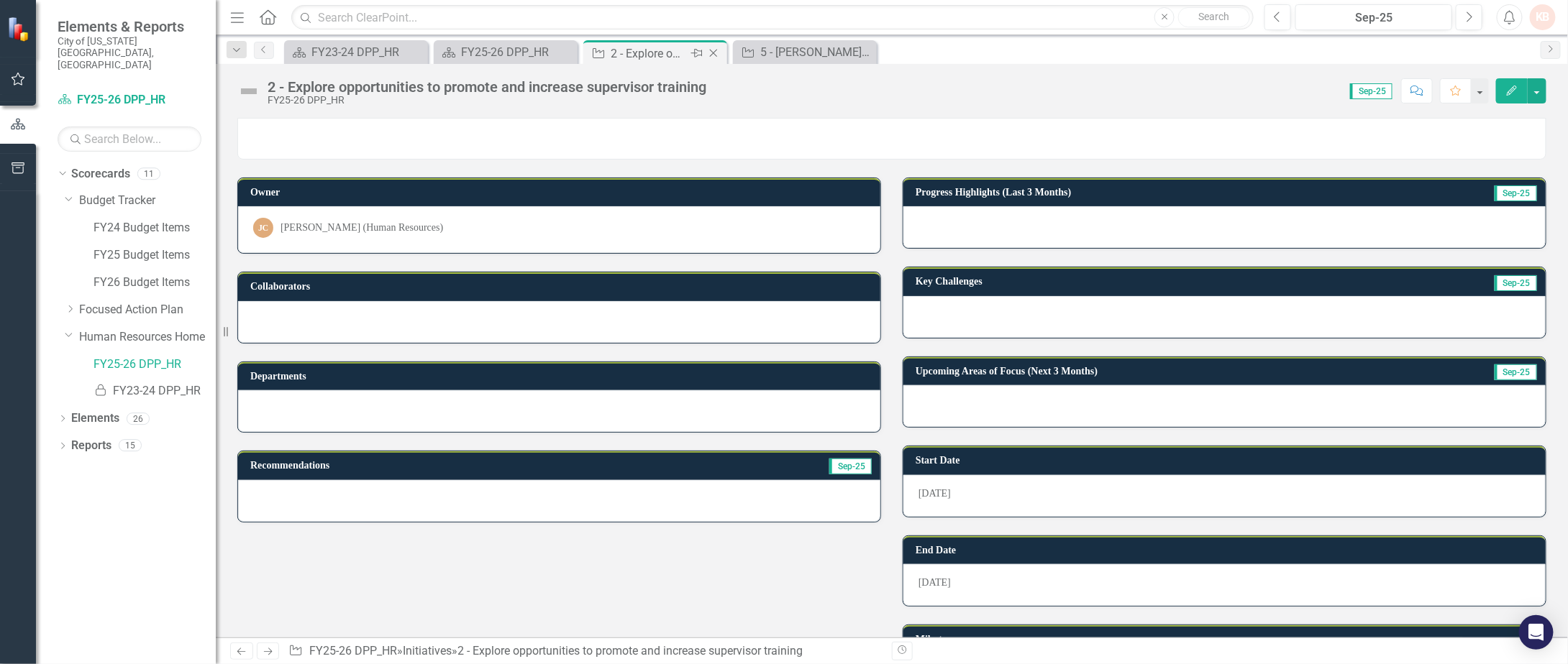
click at [716, 55] on icon "Close" at bounding box center [713, 53] width 14 height 12
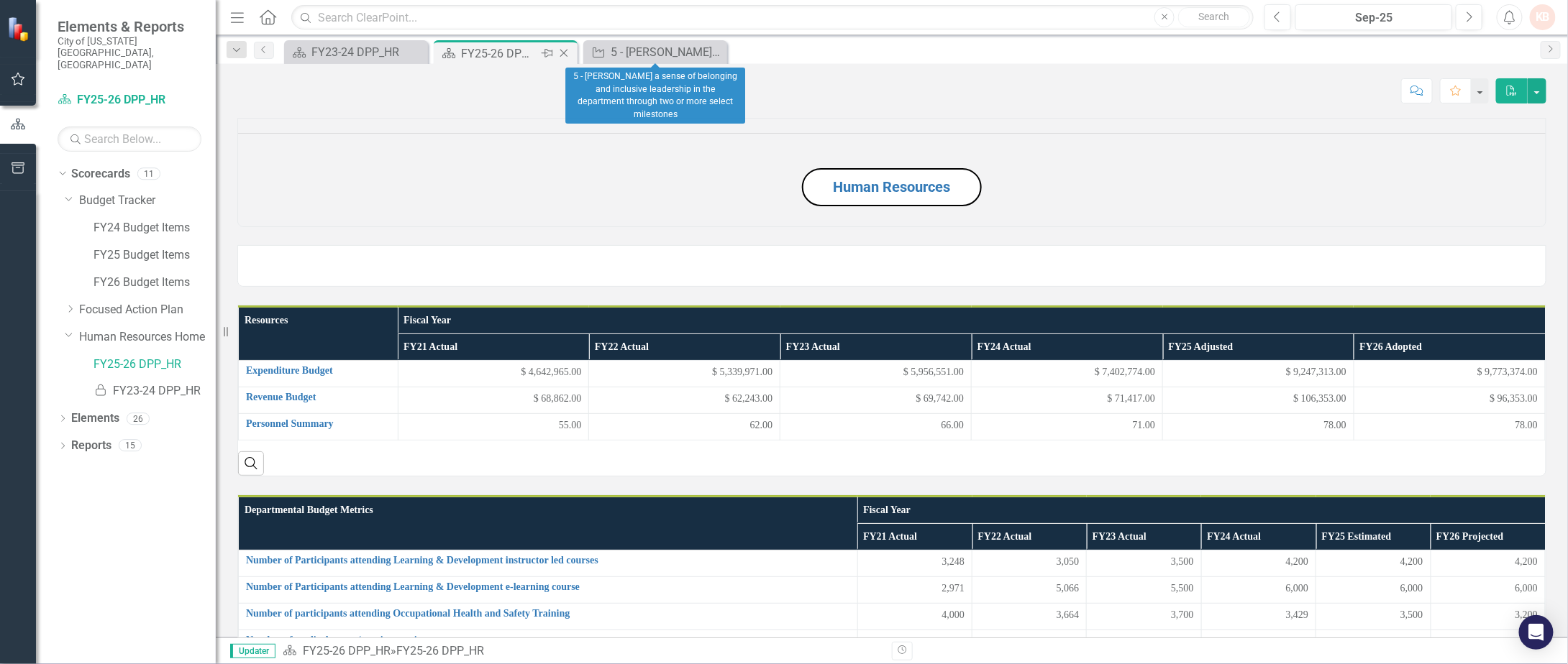
click at [522, 55] on div "FY25-26 DPP_HR" at bounding box center [499, 54] width 77 height 18
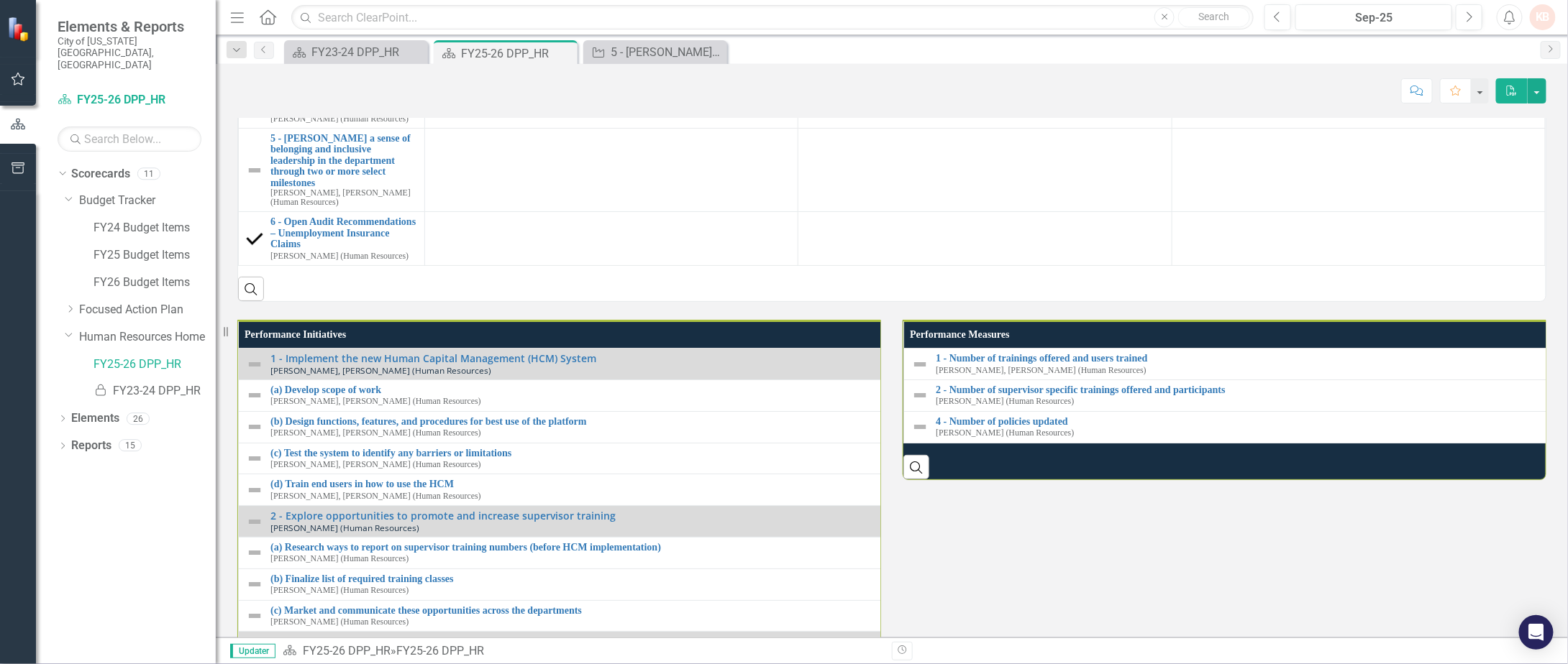
scroll to position [1150, 0]
